Goal: Task Accomplishment & Management: Use online tool/utility

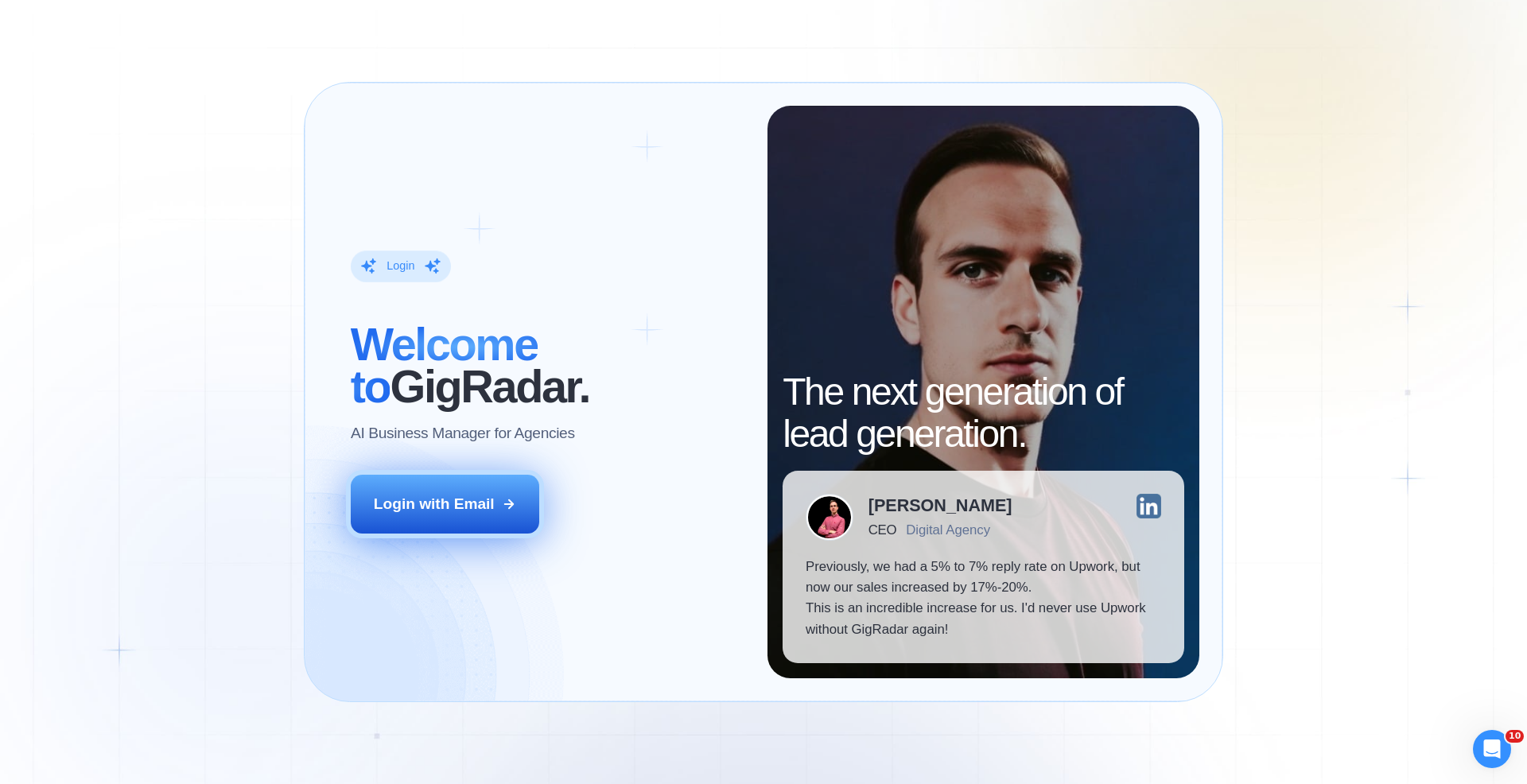
click at [445, 510] on div "Login with Email" at bounding box center [434, 503] width 121 height 21
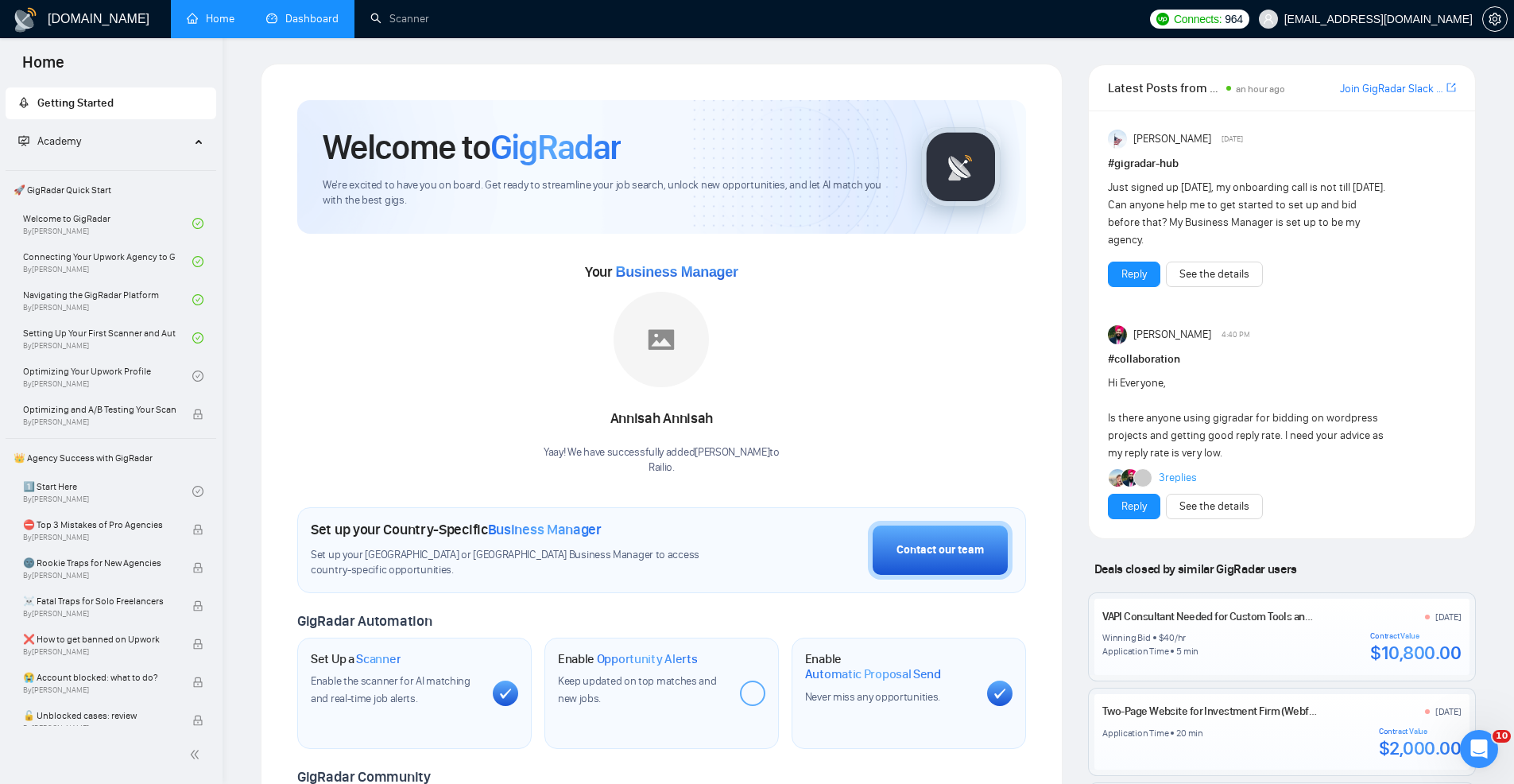
click at [289, 15] on link "Dashboard" at bounding box center [302, 18] width 72 height 14
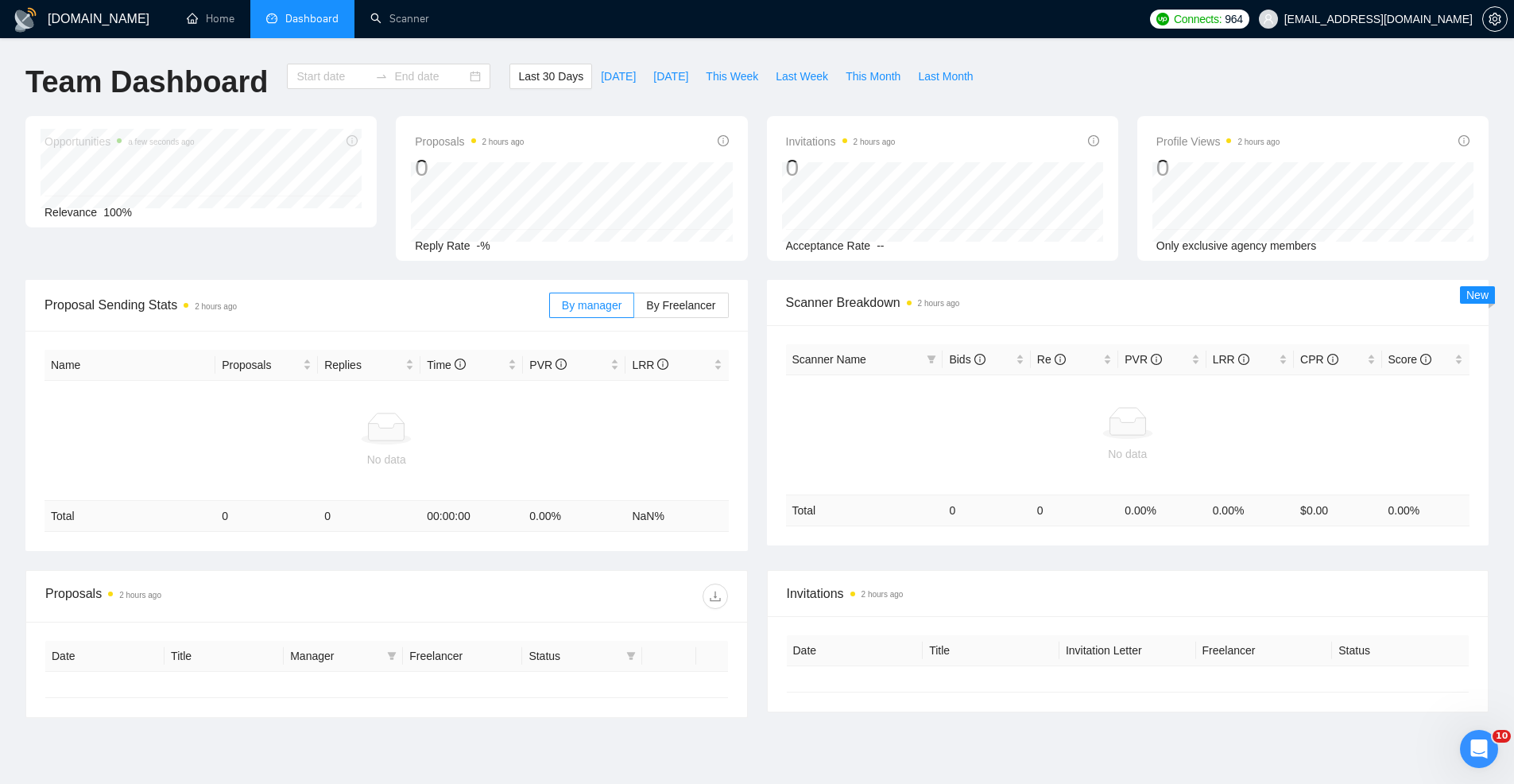
type input "[DATE]"
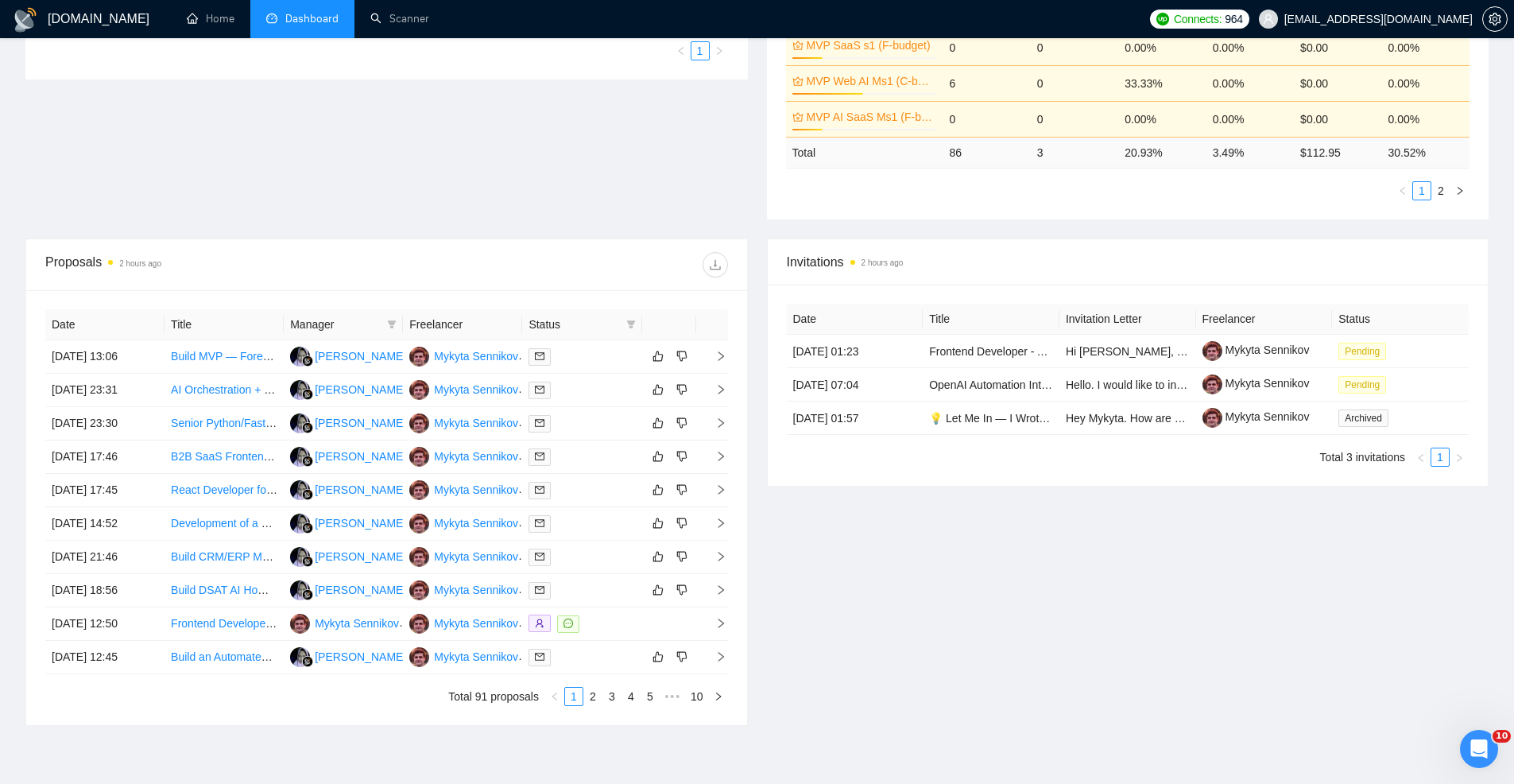
scroll to position [419, 0]
click at [560, 512] on div at bounding box center [582, 521] width 106 height 18
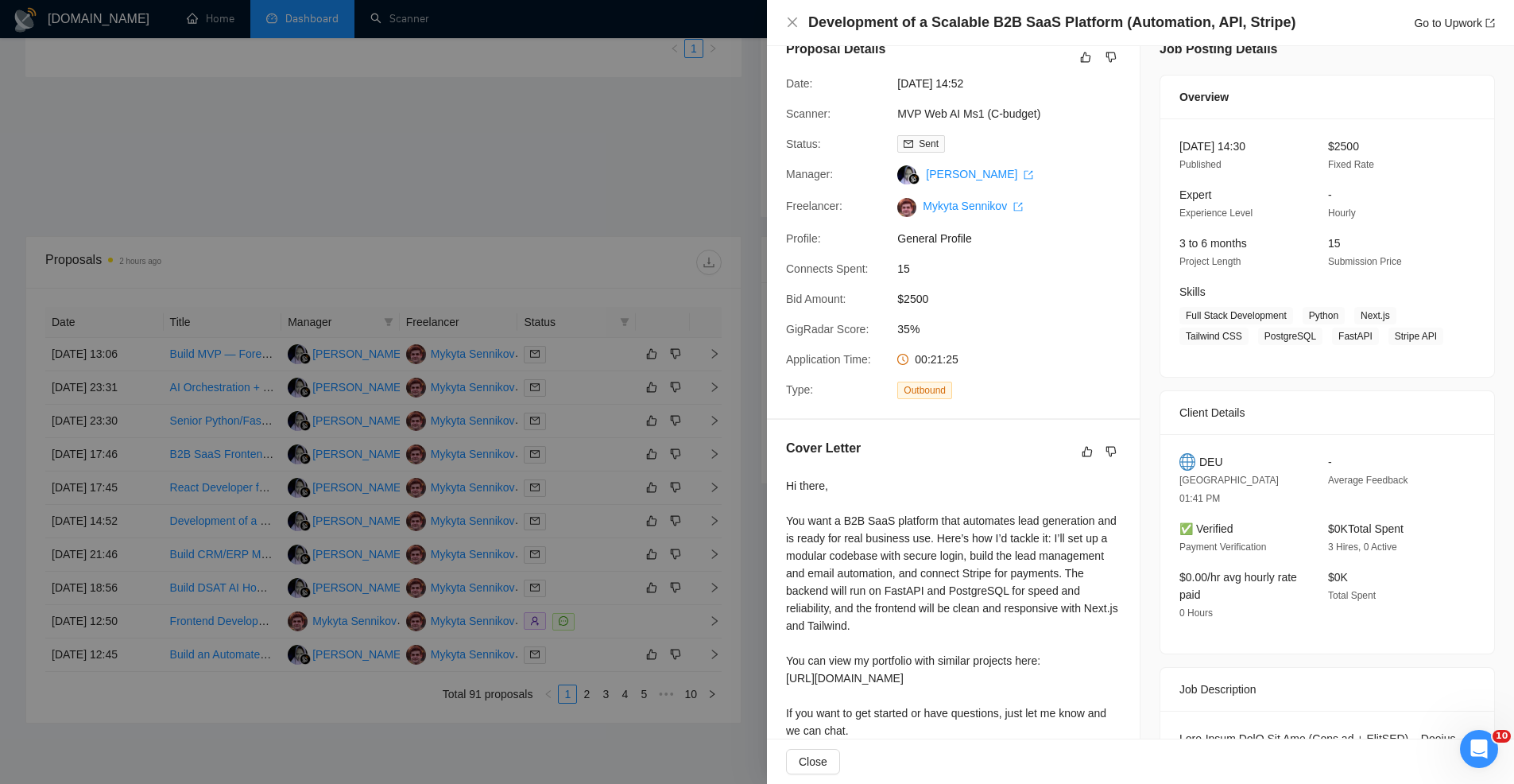
scroll to position [0, 0]
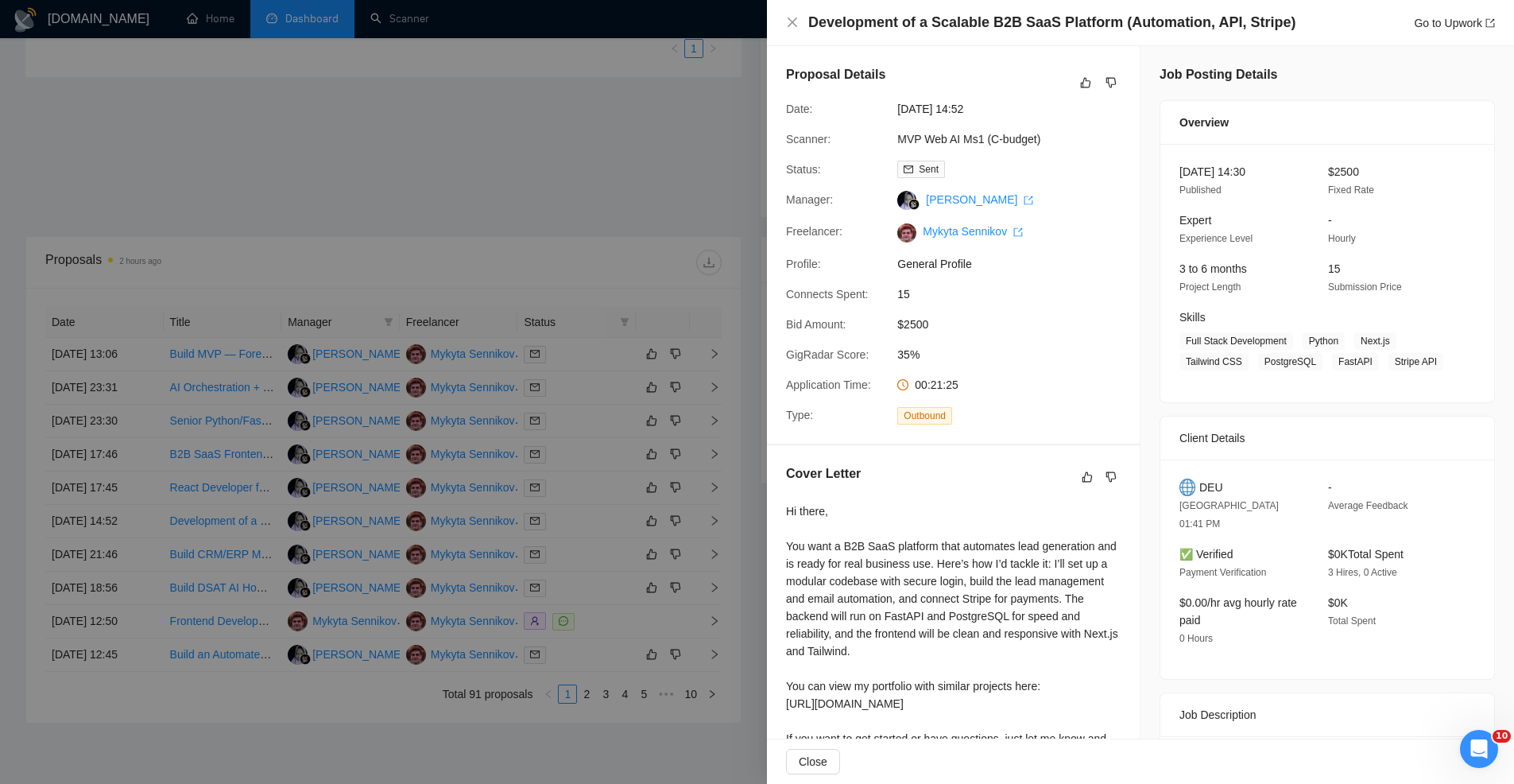
click at [665, 210] on div at bounding box center [757, 392] width 1514 height 784
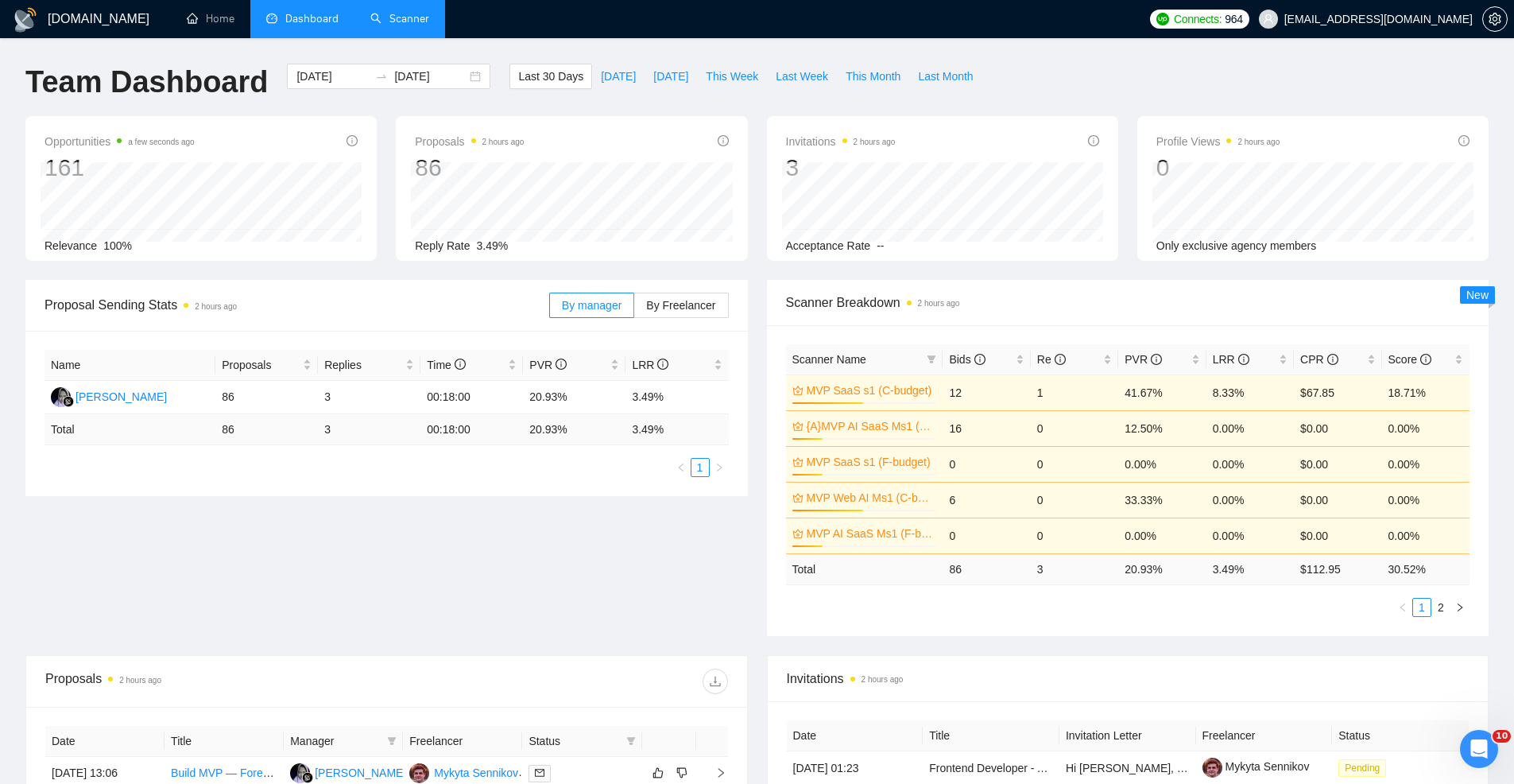
click at [424, 14] on link "Scanner" at bounding box center [400, 18] width 59 height 14
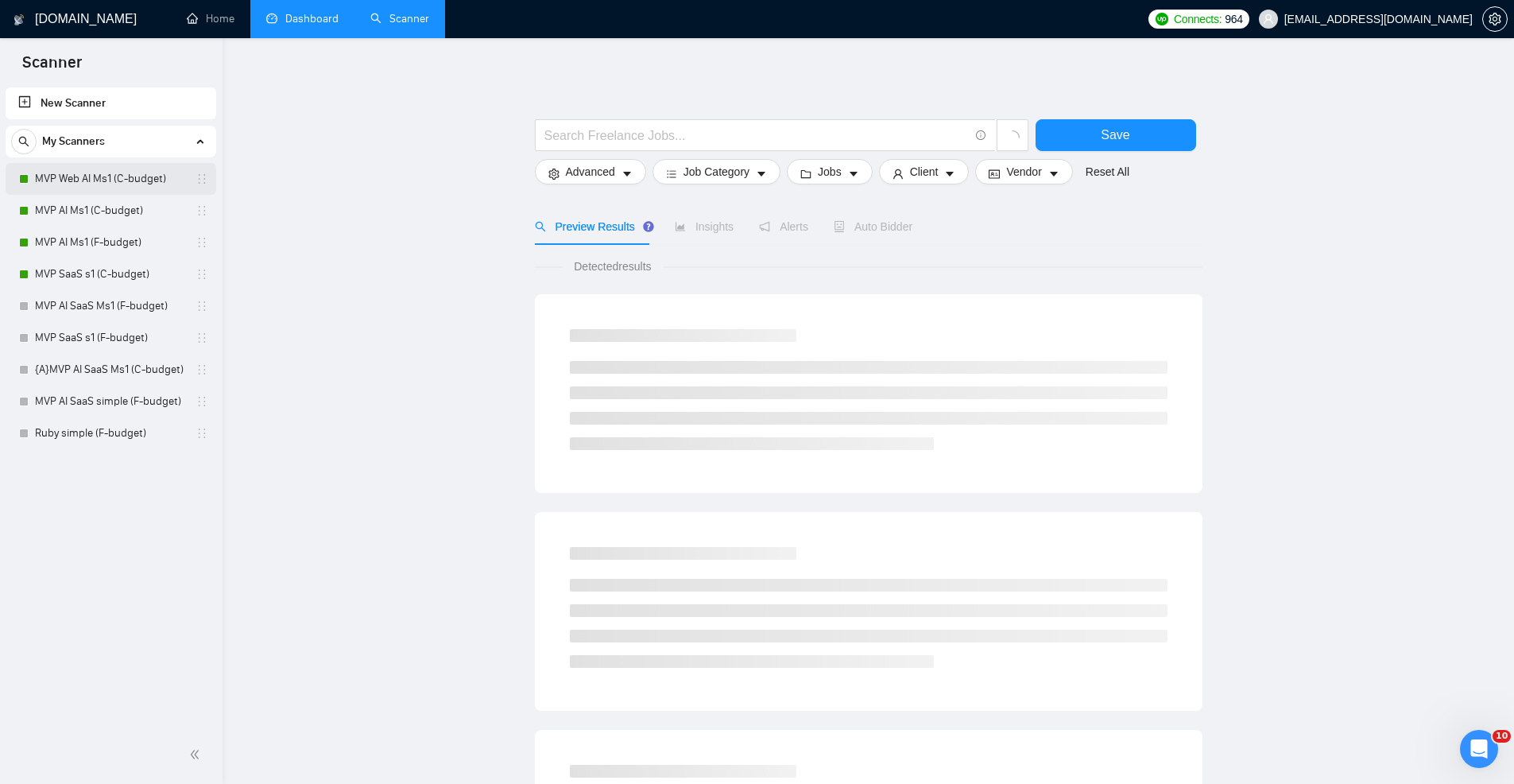
click at [96, 180] on link "MVP Web AI Ms1 (C-budget)" at bounding box center [110, 179] width 151 height 32
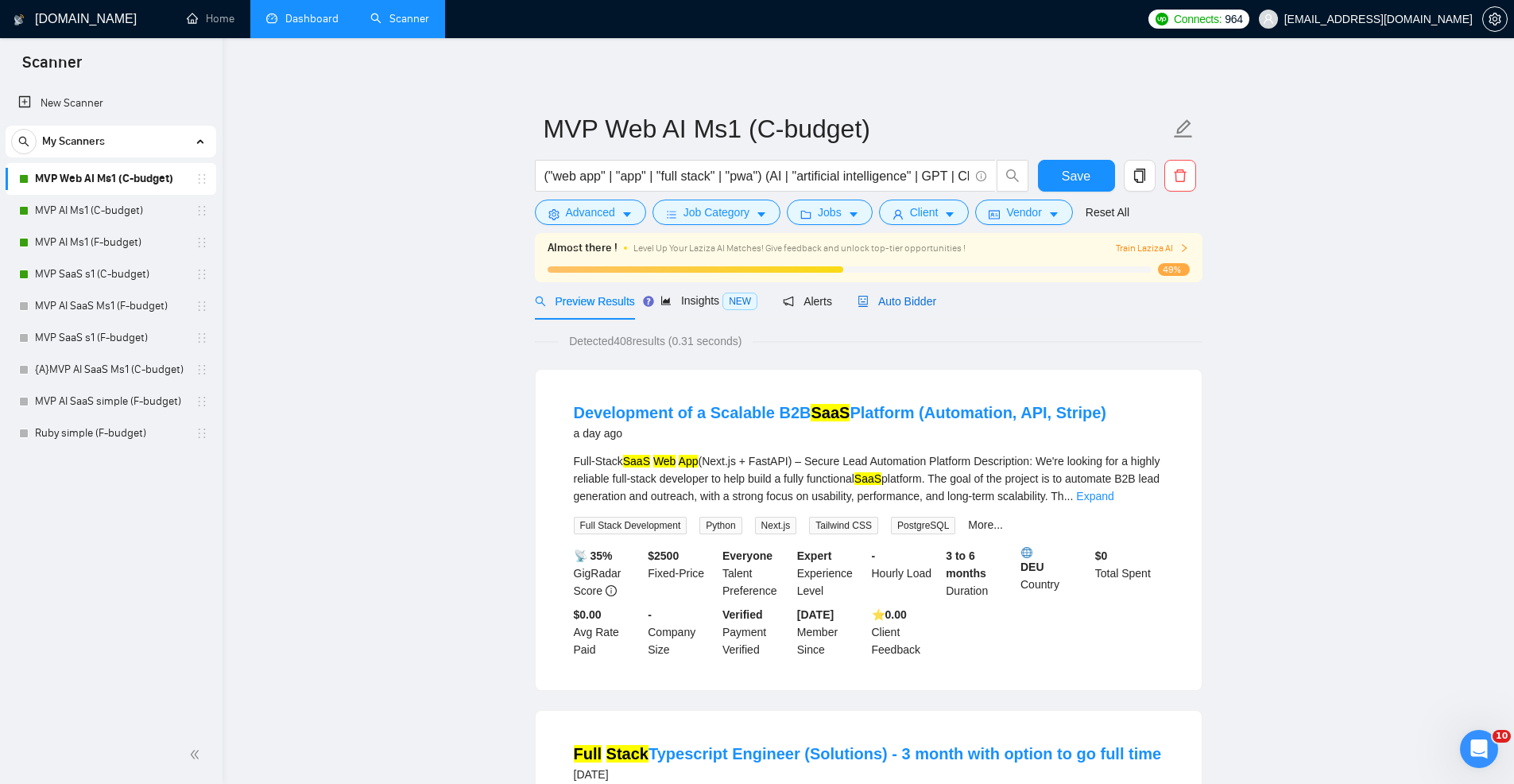
click at [900, 300] on span "Auto Bidder" at bounding box center [897, 301] width 78 height 13
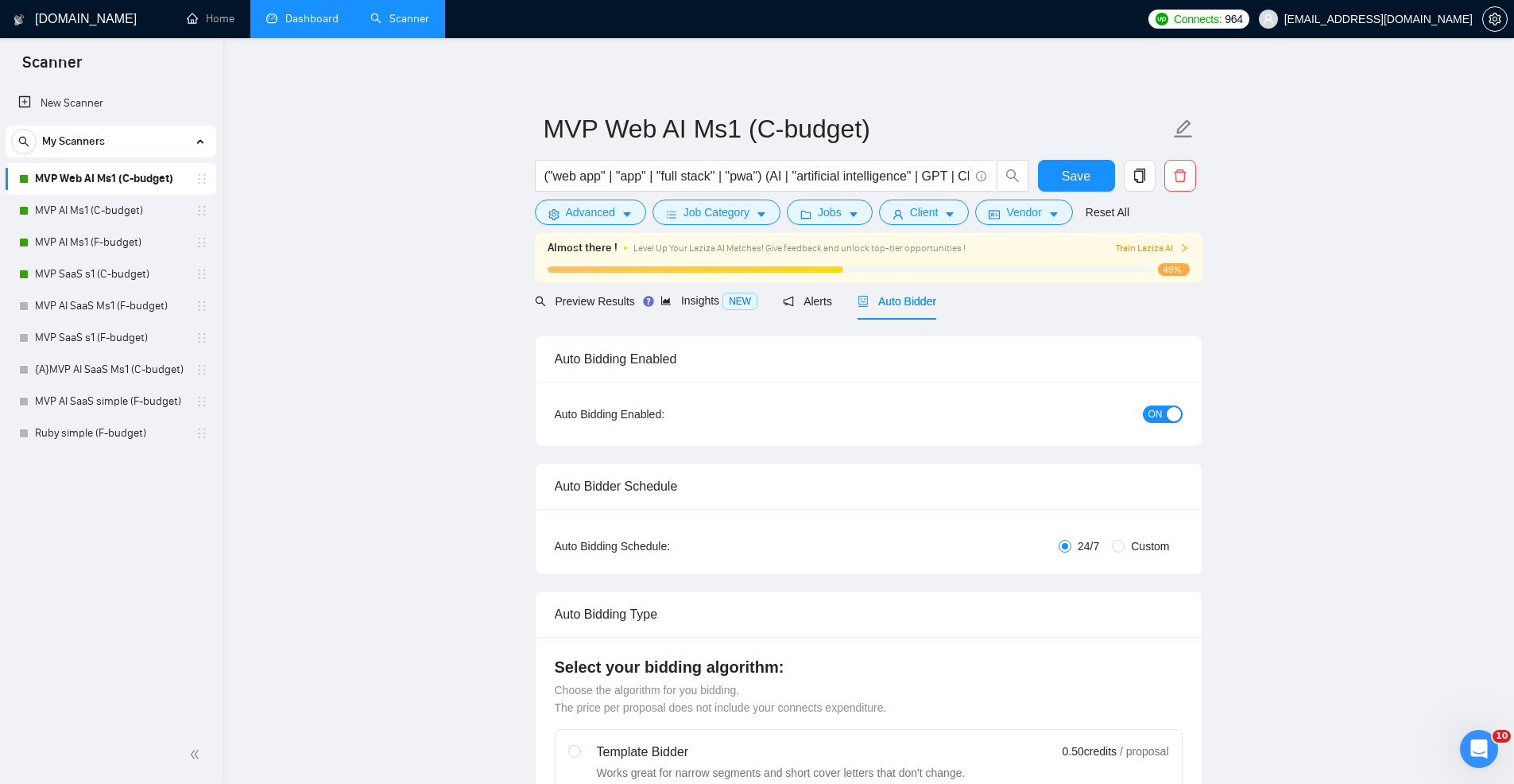
radio input "false"
radio input "true"
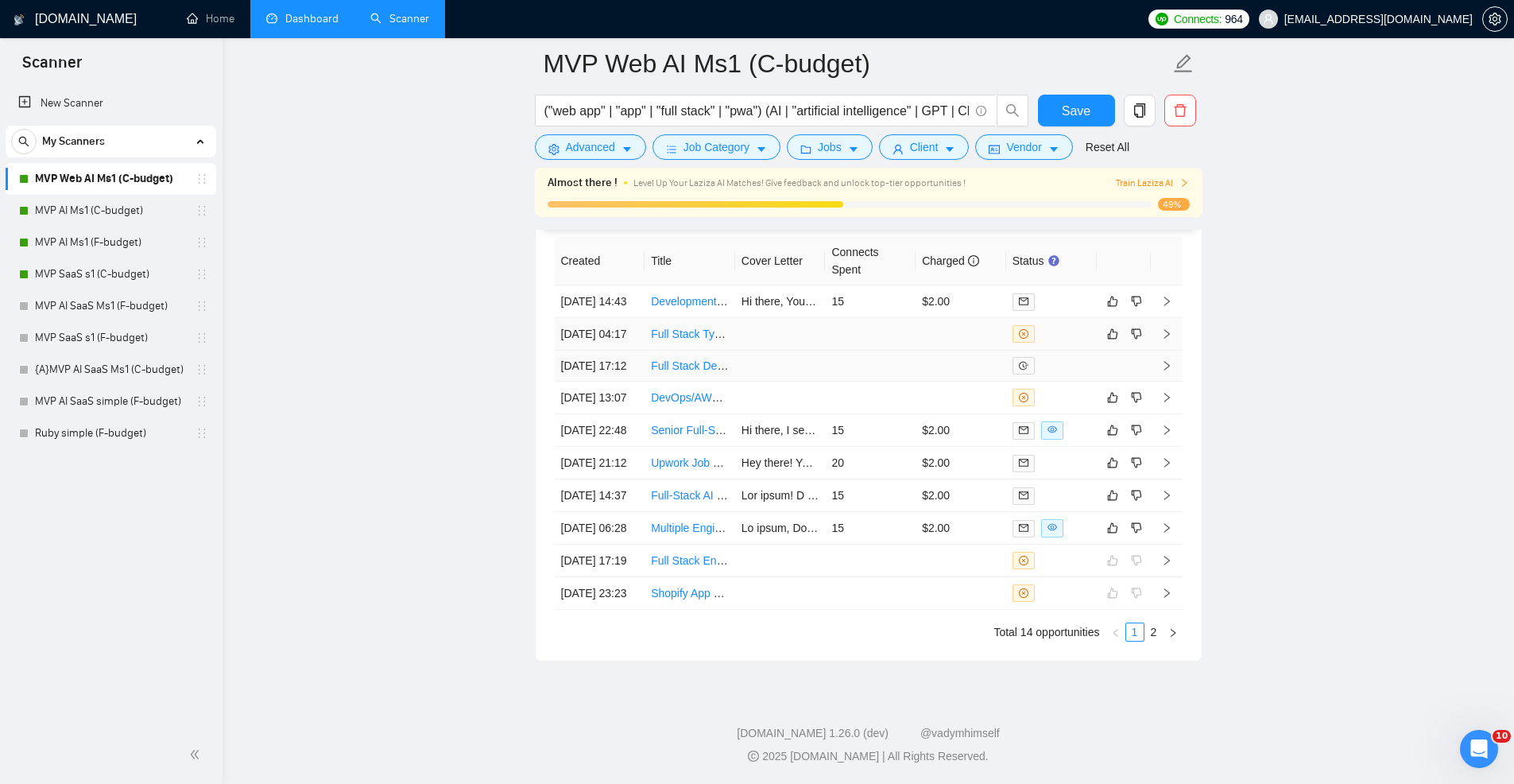
scroll to position [4206, 0]
click at [904, 479] on td "20" at bounding box center [871, 463] width 90 height 32
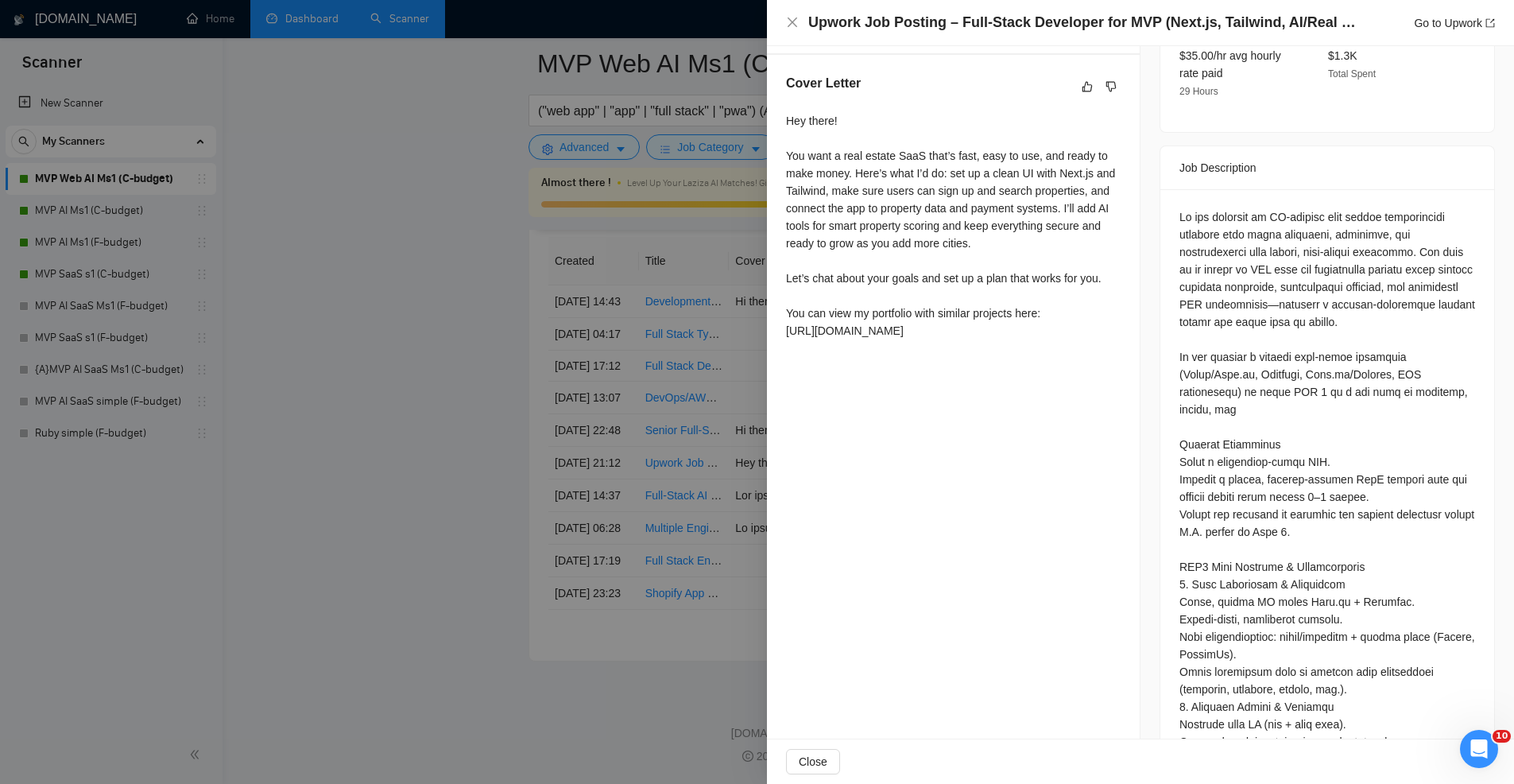
scroll to position [570, 0]
click at [624, 495] on div at bounding box center [757, 392] width 1514 height 784
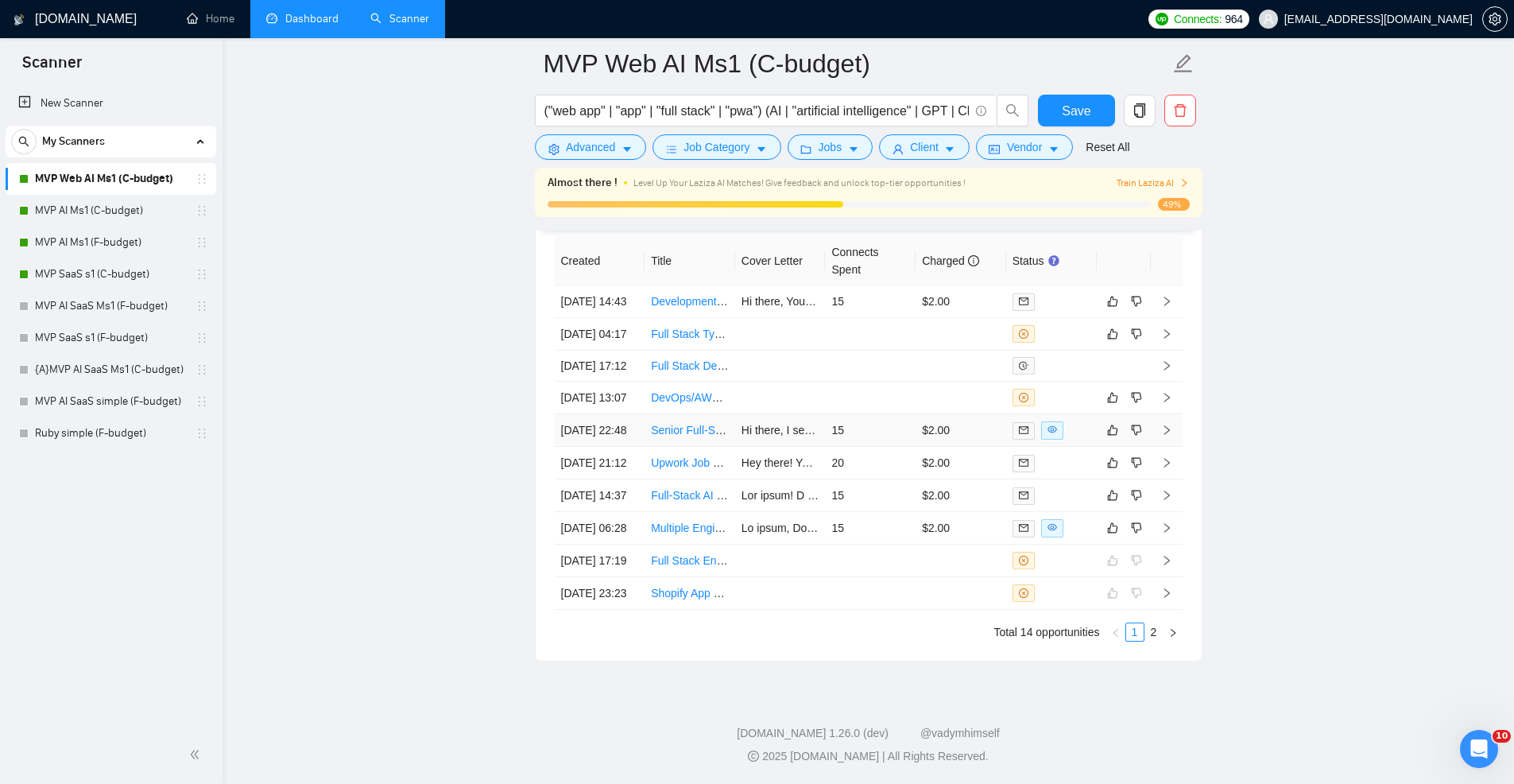
click at [861, 447] on td "15" at bounding box center [871, 430] width 90 height 32
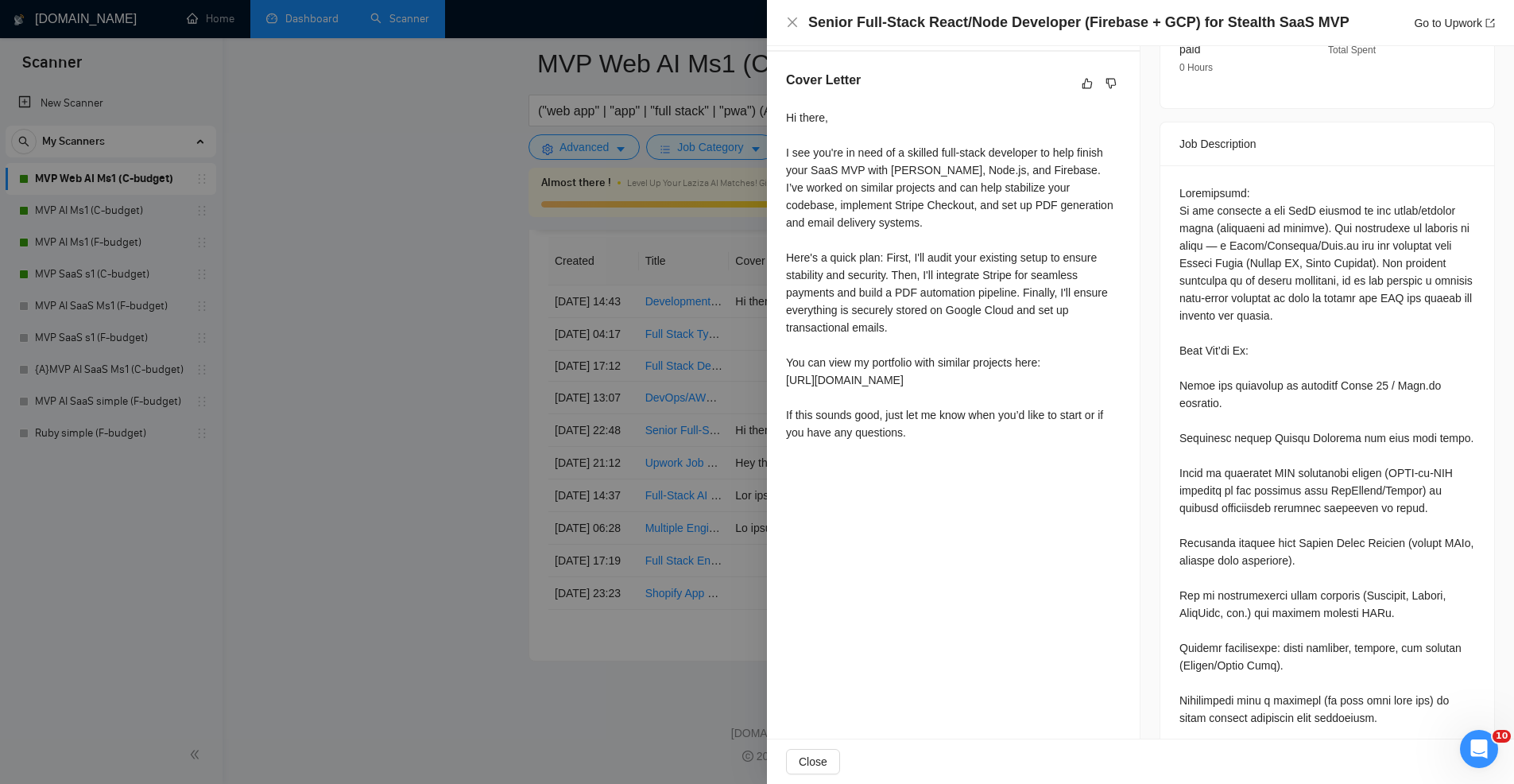
click at [638, 426] on div at bounding box center [757, 392] width 1514 height 784
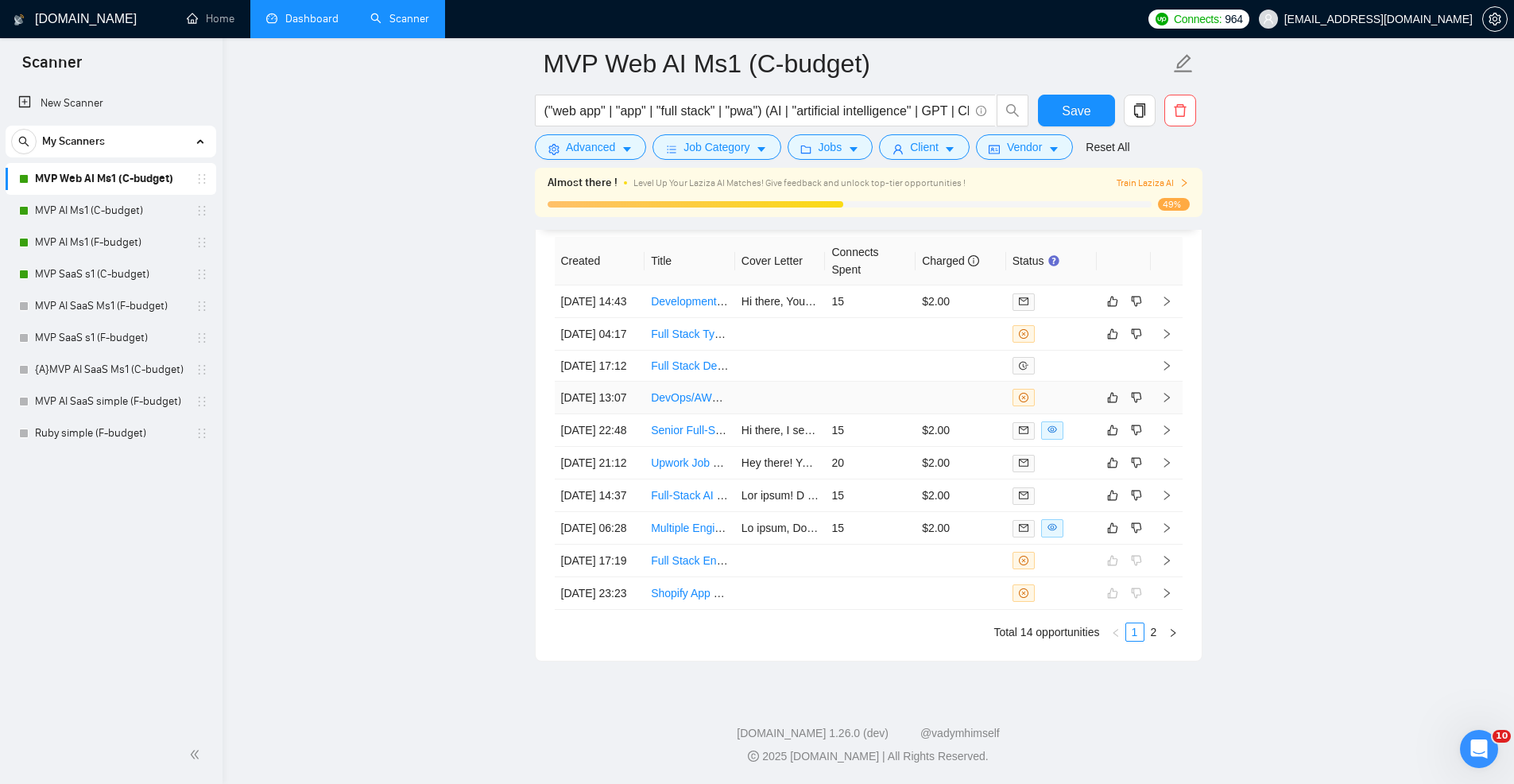
click at [869, 414] on td at bounding box center [871, 398] width 90 height 32
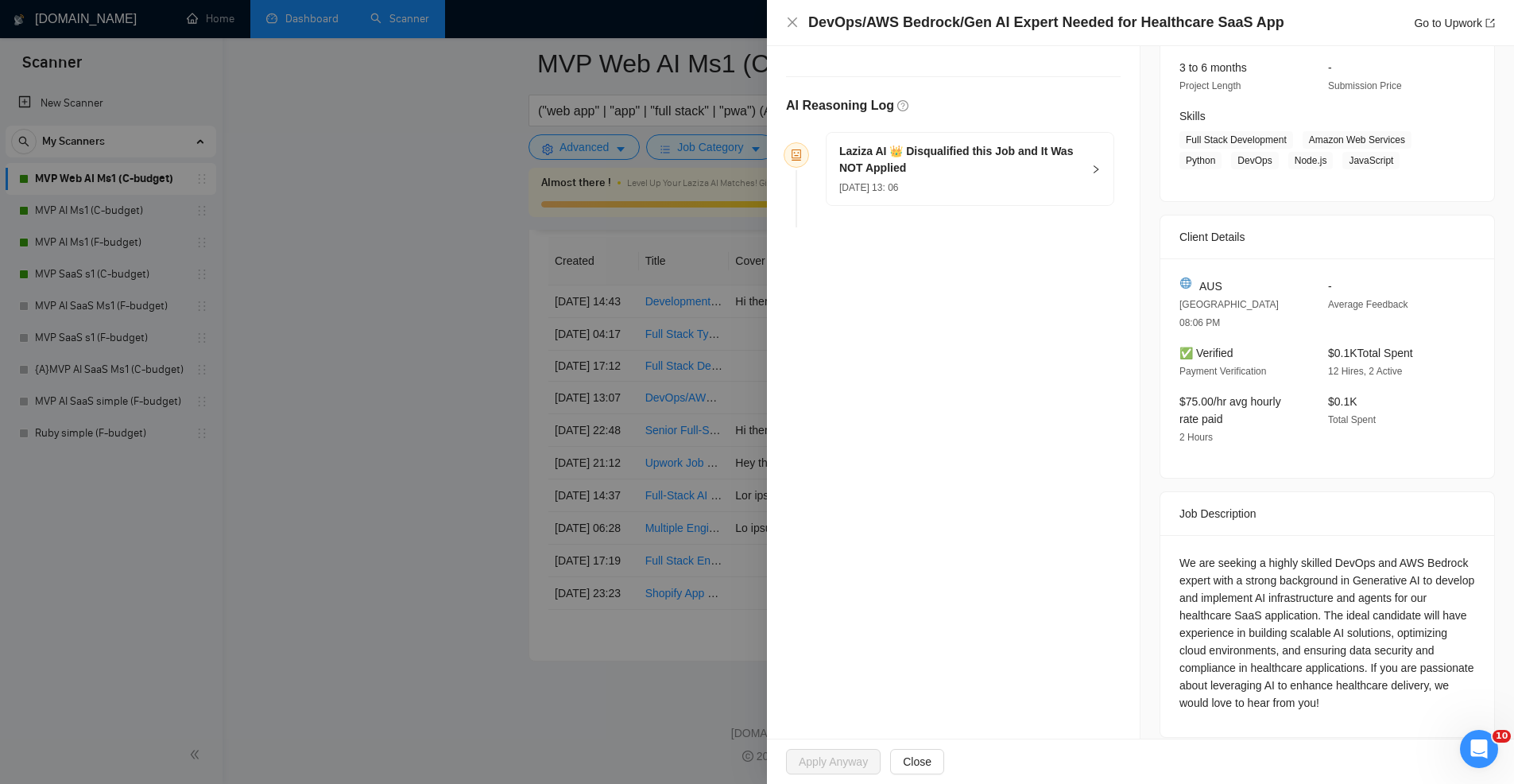
click at [693, 378] on div at bounding box center [757, 392] width 1514 height 784
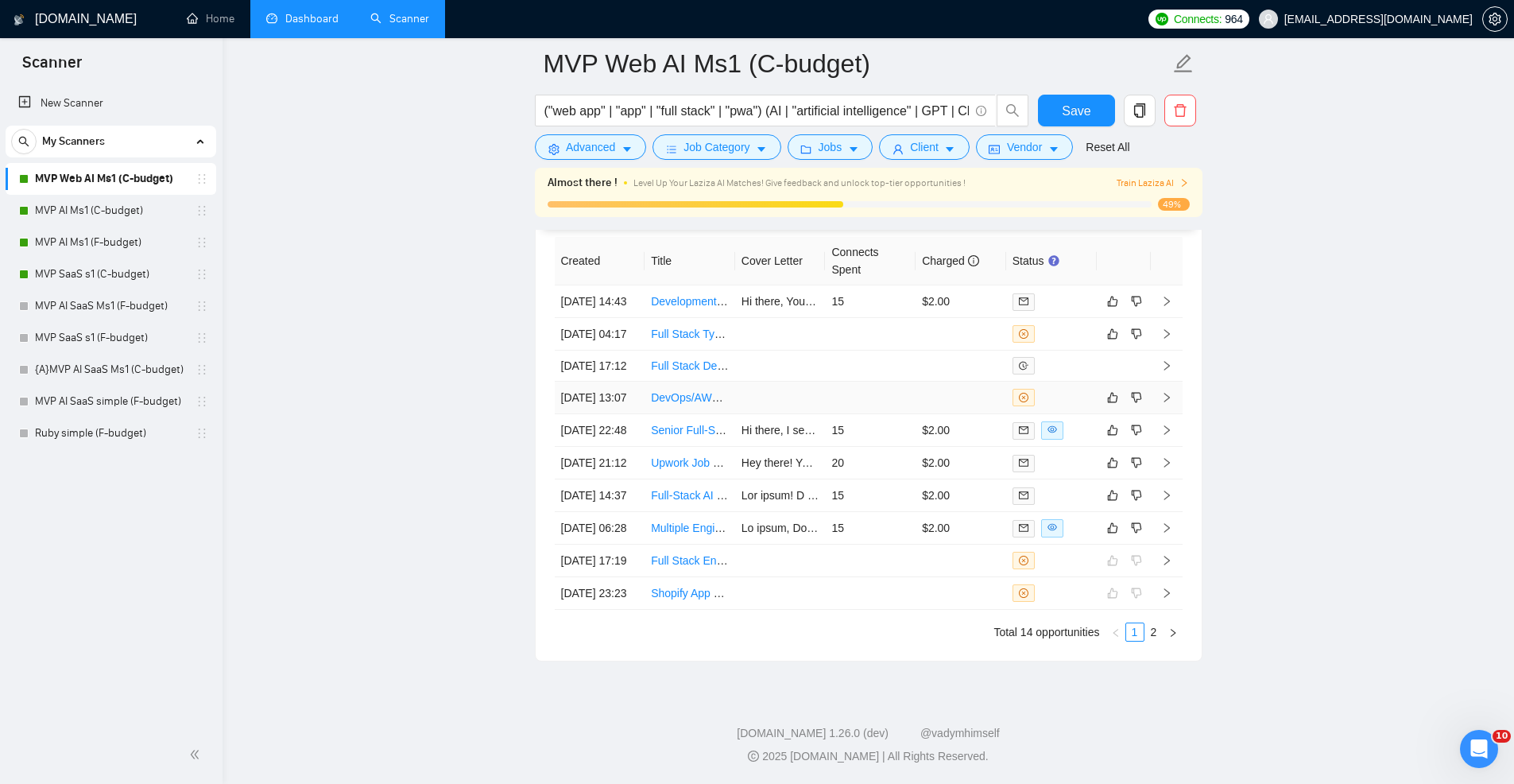
click at [862, 414] on td at bounding box center [871, 398] width 90 height 32
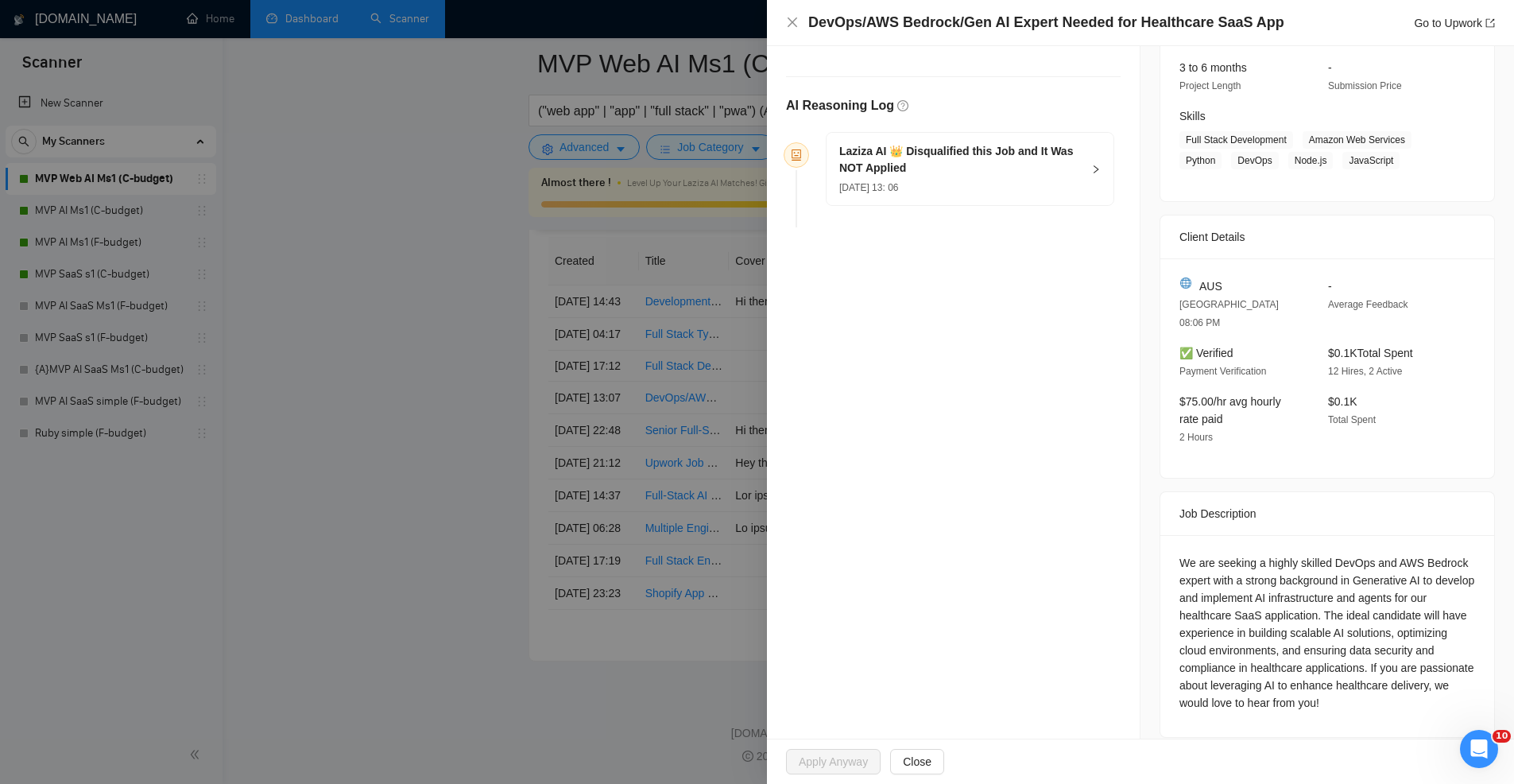
click at [571, 338] on div at bounding box center [757, 392] width 1514 height 784
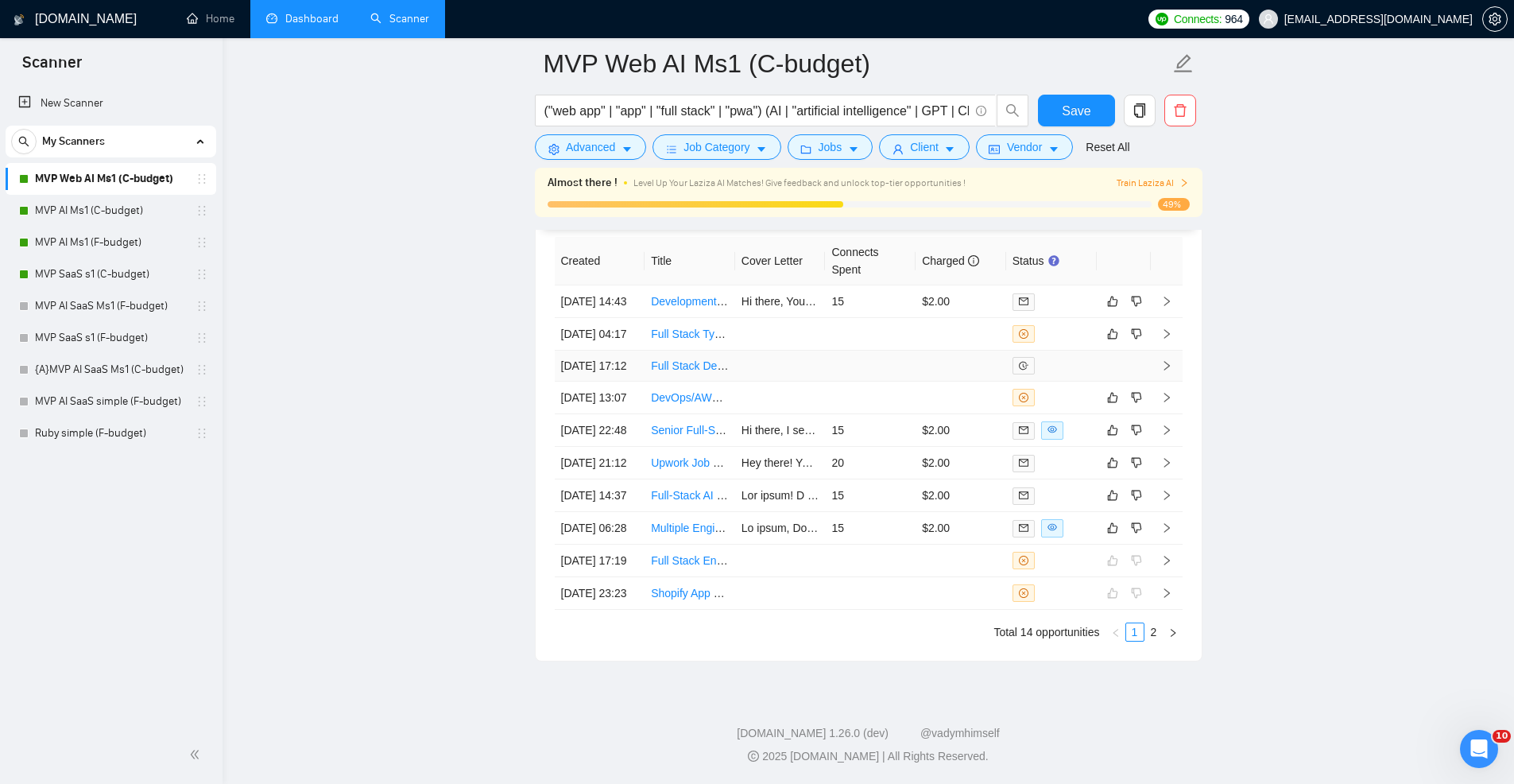
click at [856, 382] on td at bounding box center [871, 366] width 90 height 31
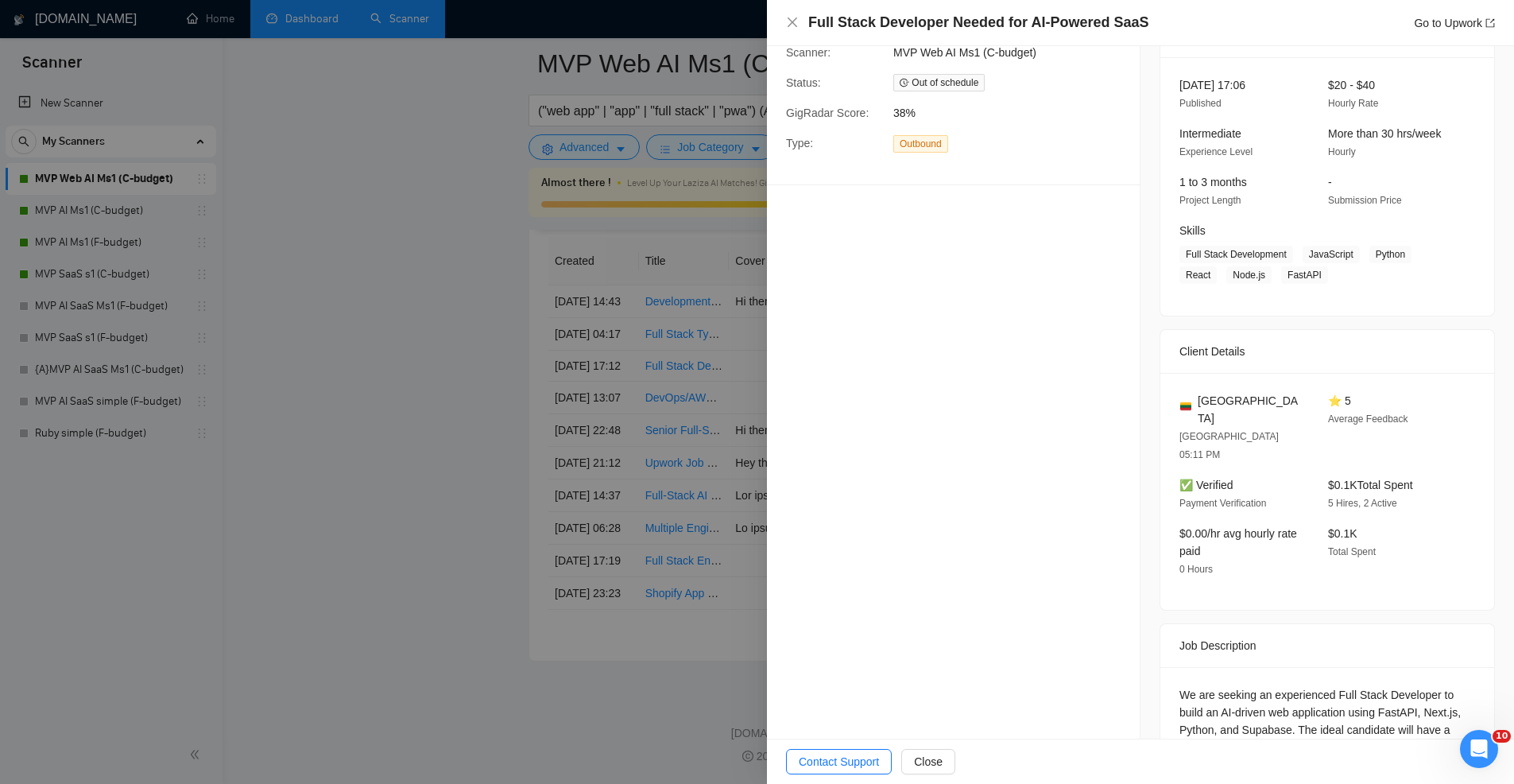
click at [640, 420] on div at bounding box center [757, 392] width 1514 height 784
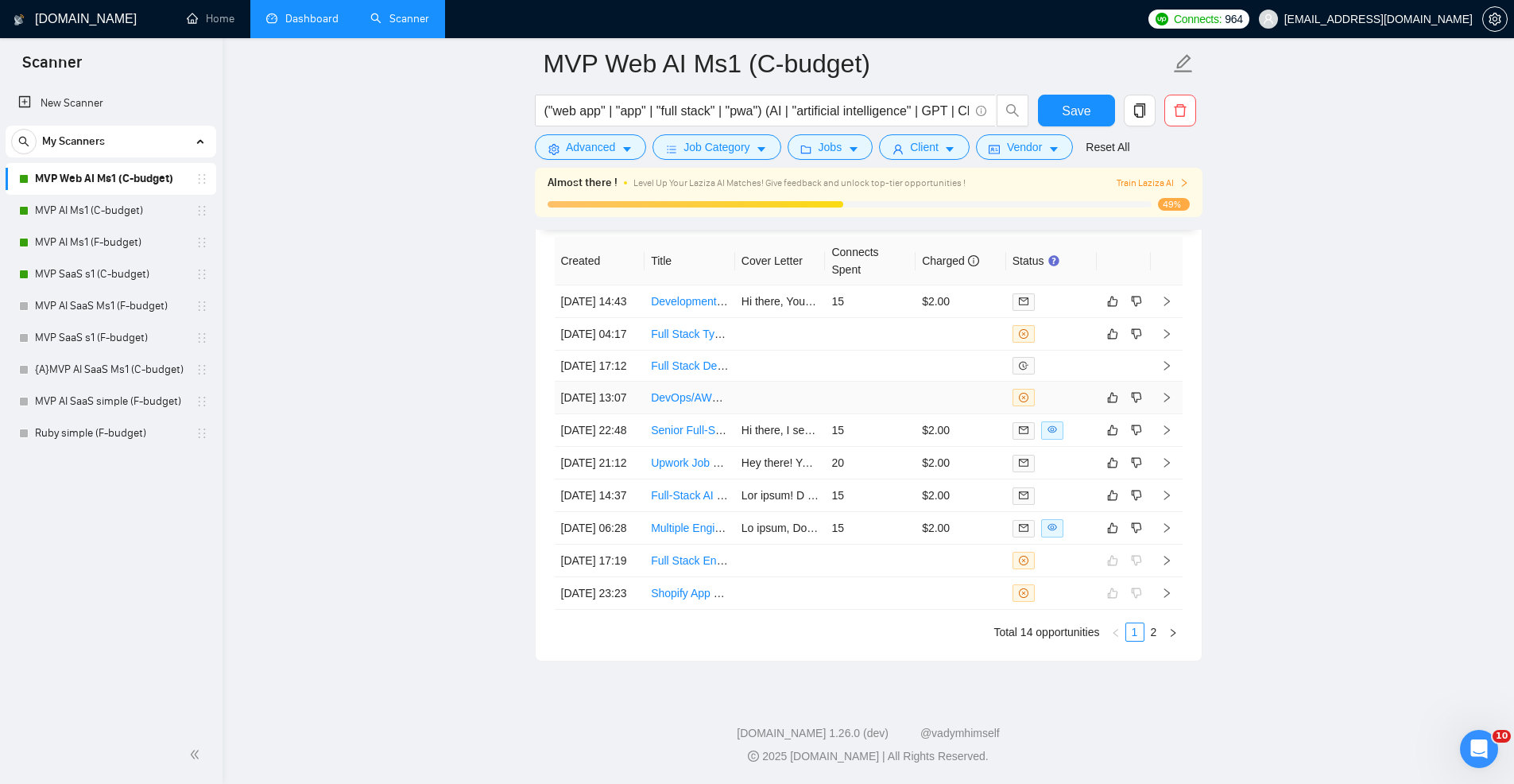
click at [917, 414] on td at bounding box center [961, 398] width 90 height 32
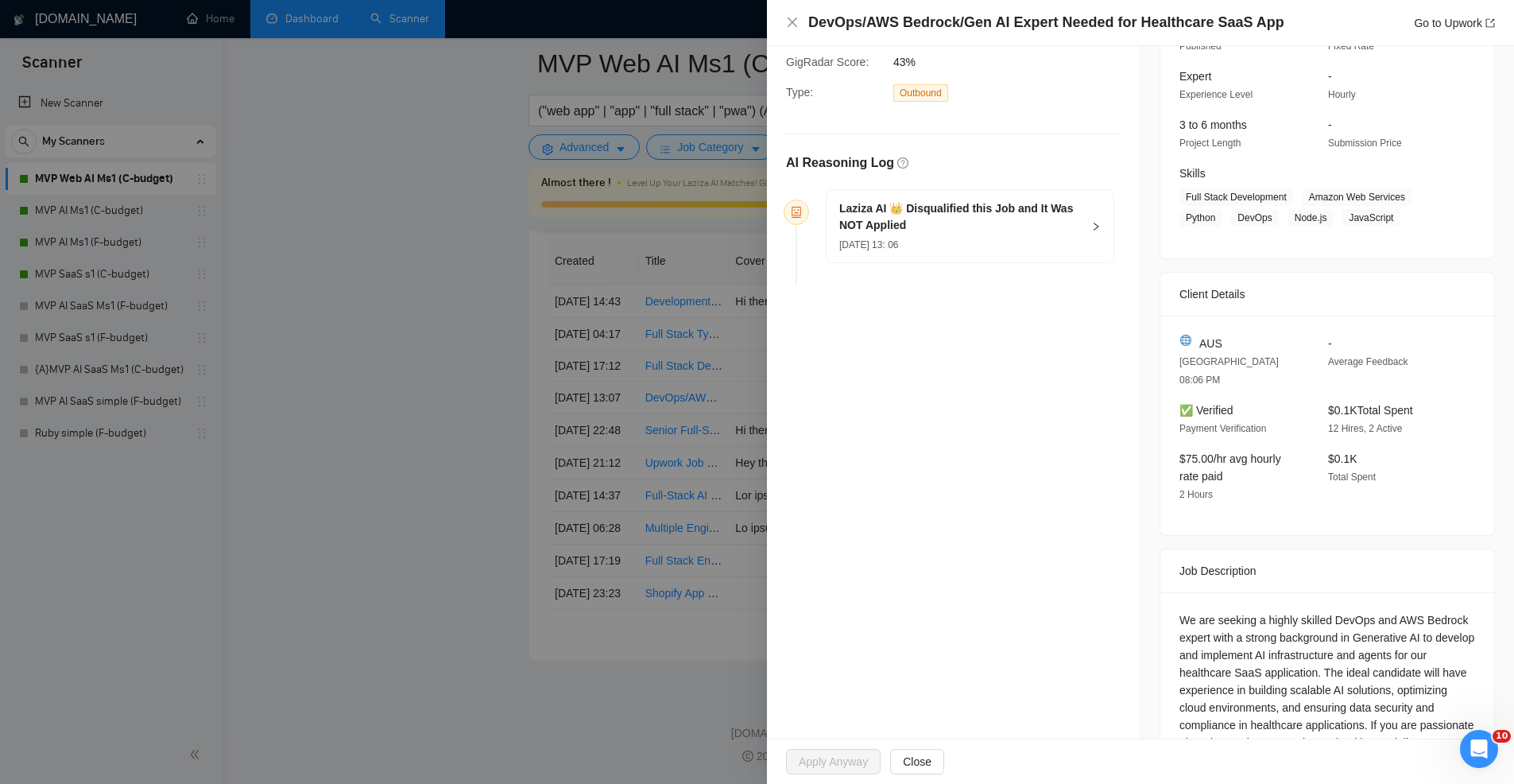
click at [974, 225] on h5 "Laziza AI 👑 Disqualified this Job and It Was NOT Applied" at bounding box center [960, 217] width 243 height 33
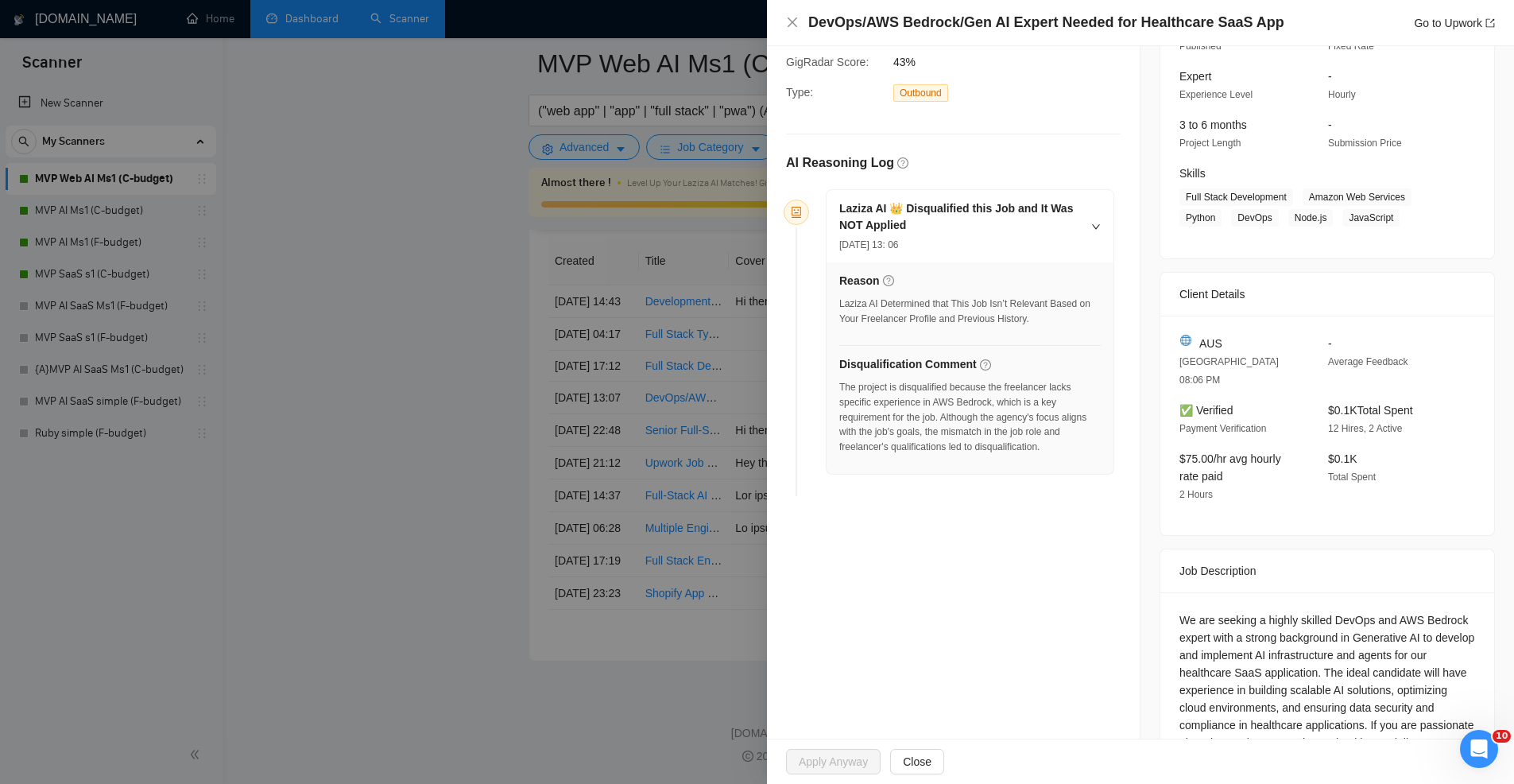
click at [617, 334] on div at bounding box center [757, 392] width 1514 height 784
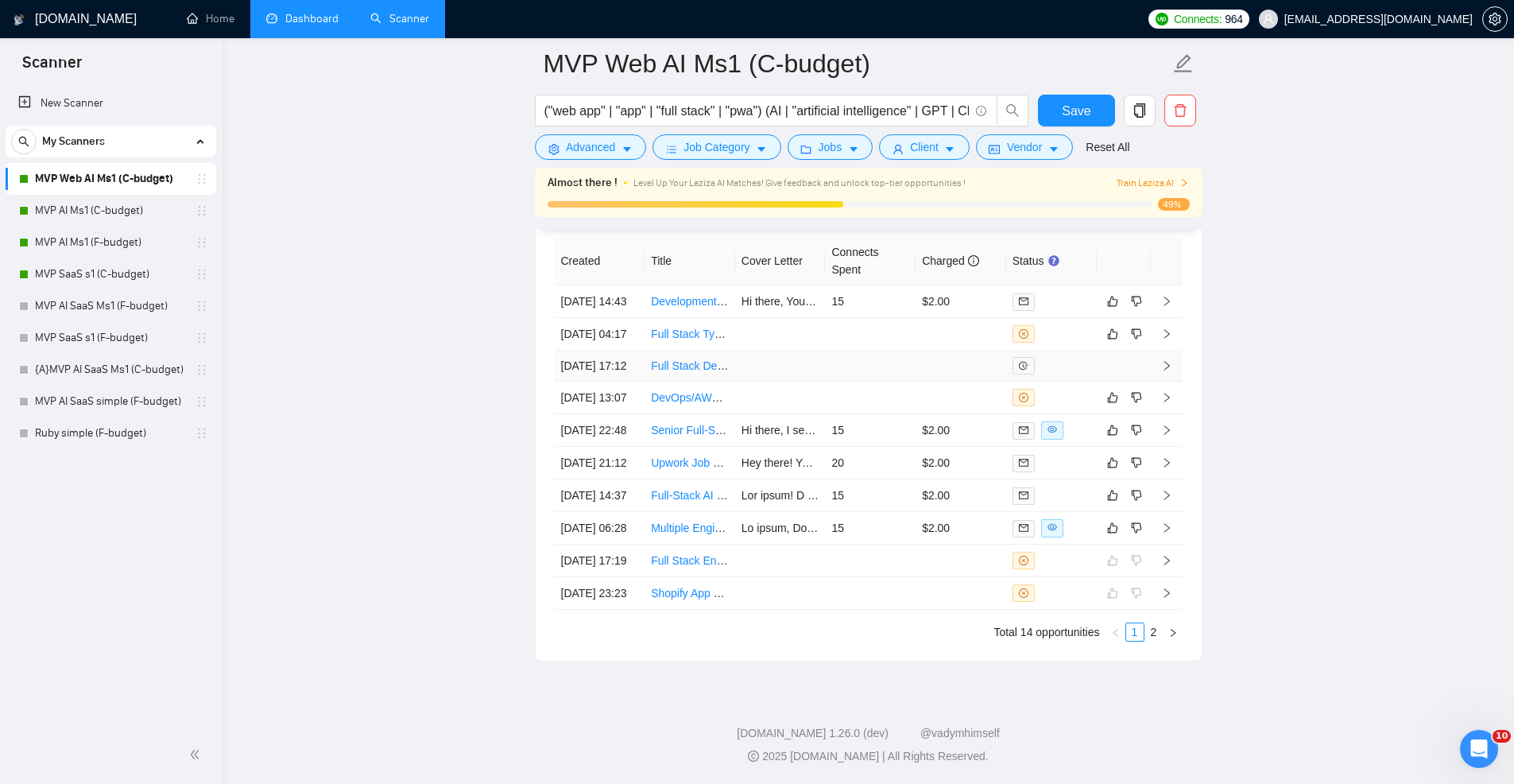
click at [884, 382] on td at bounding box center [871, 366] width 90 height 31
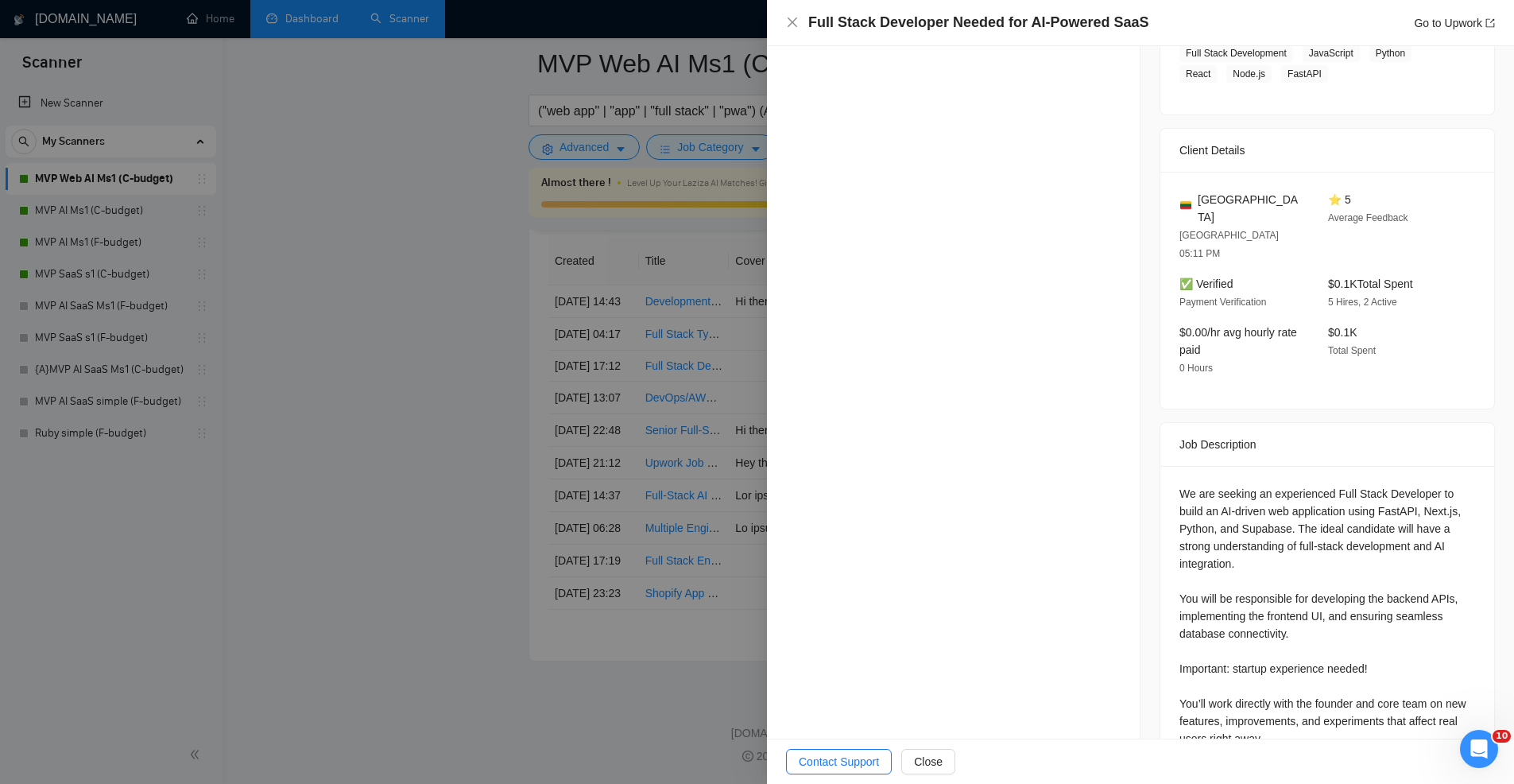
scroll to position [420, 0]
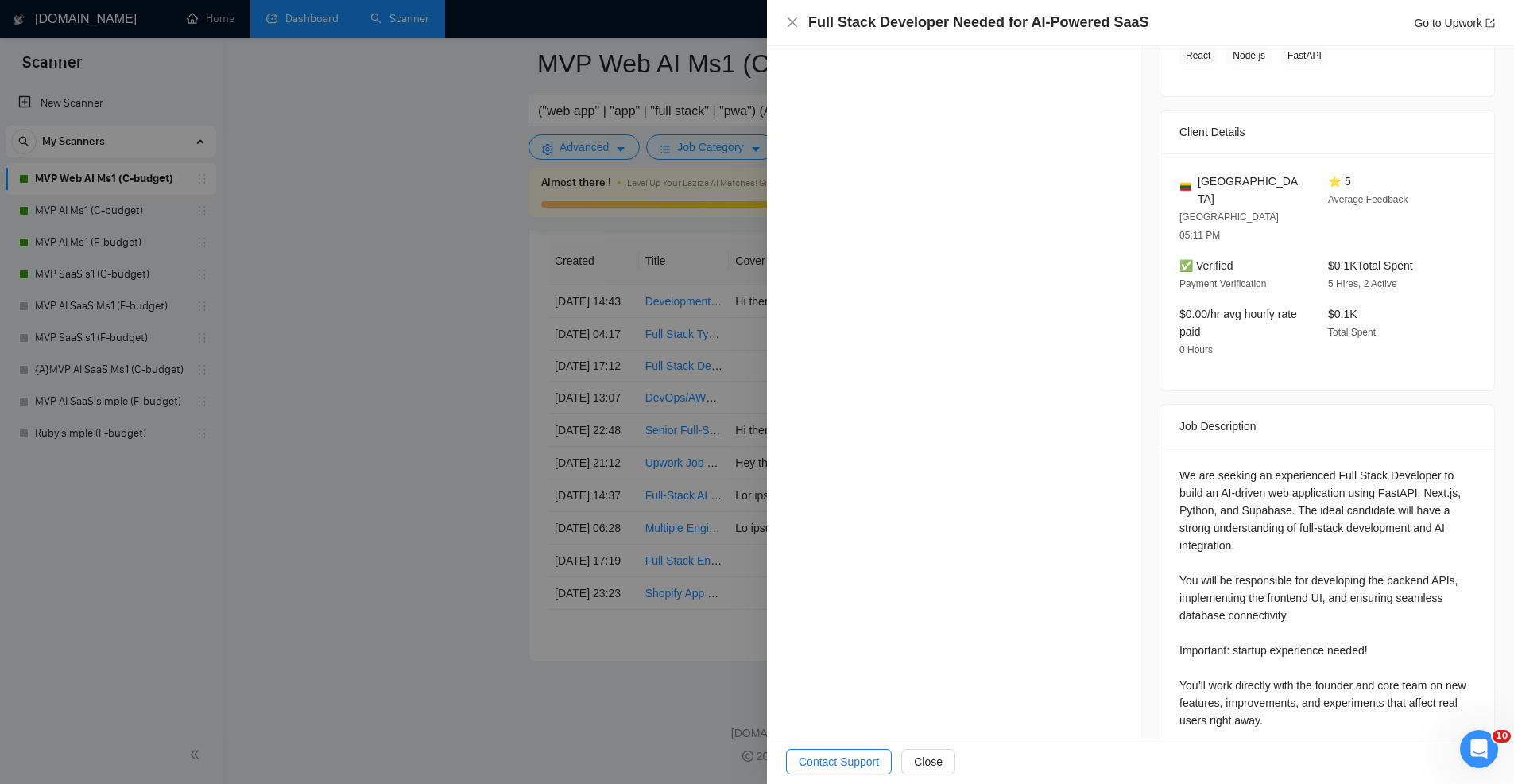
click at [680, 403] on div at bounding box center [757, 392] width 1514 height 784
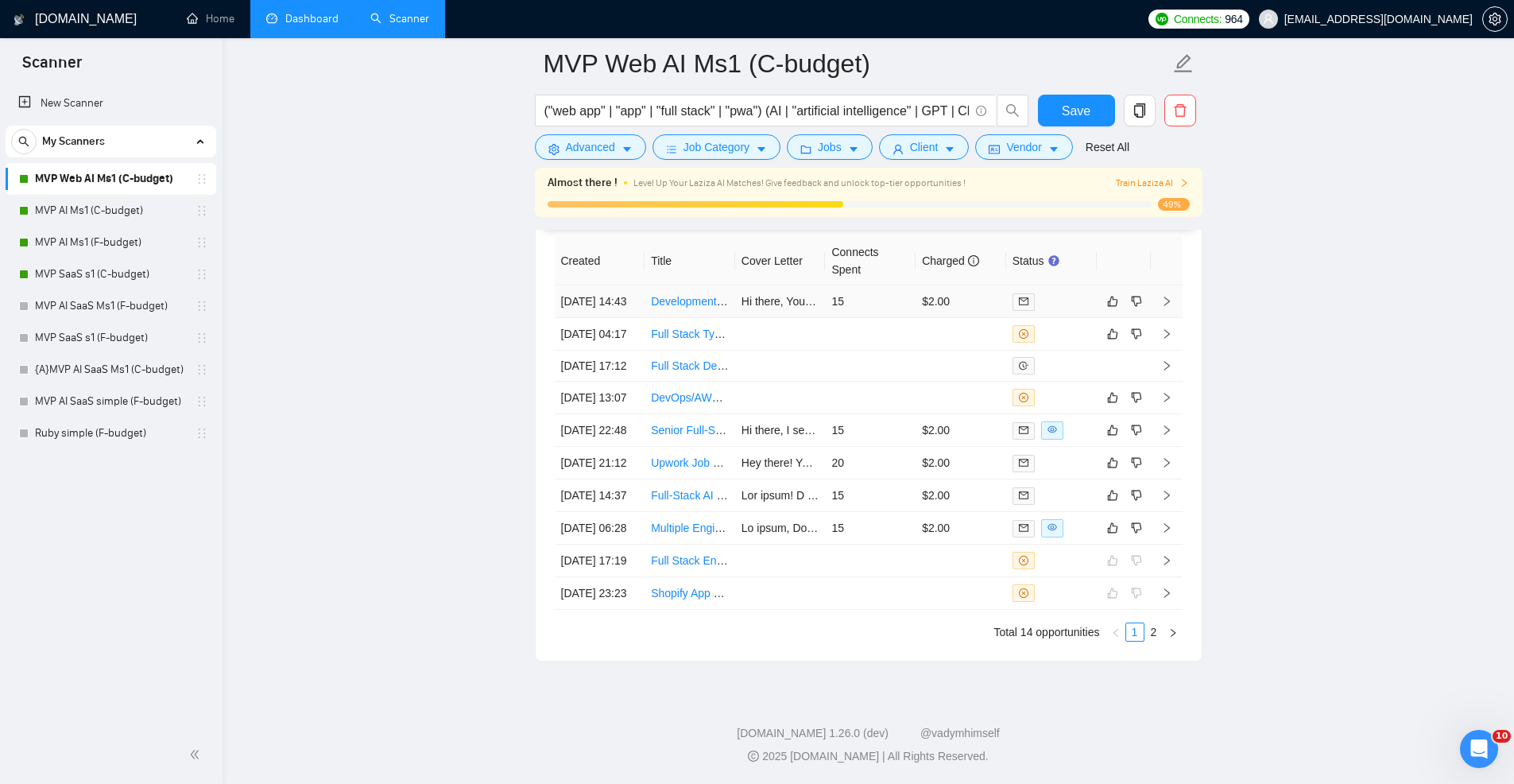
click at [888, 310] on td "15" at bounding box center [871, 301] width 90 height 32
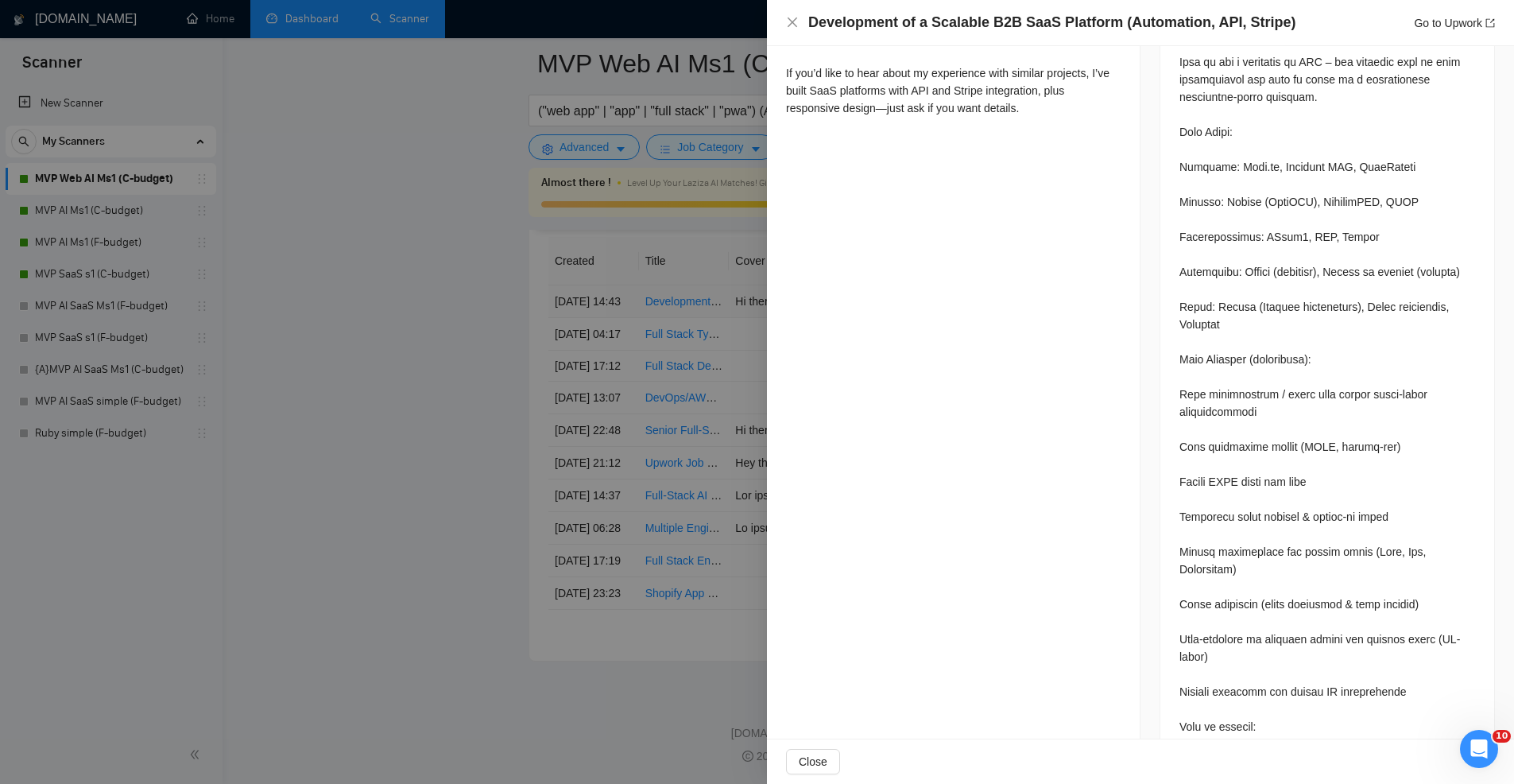
scroll to position [902, 0]
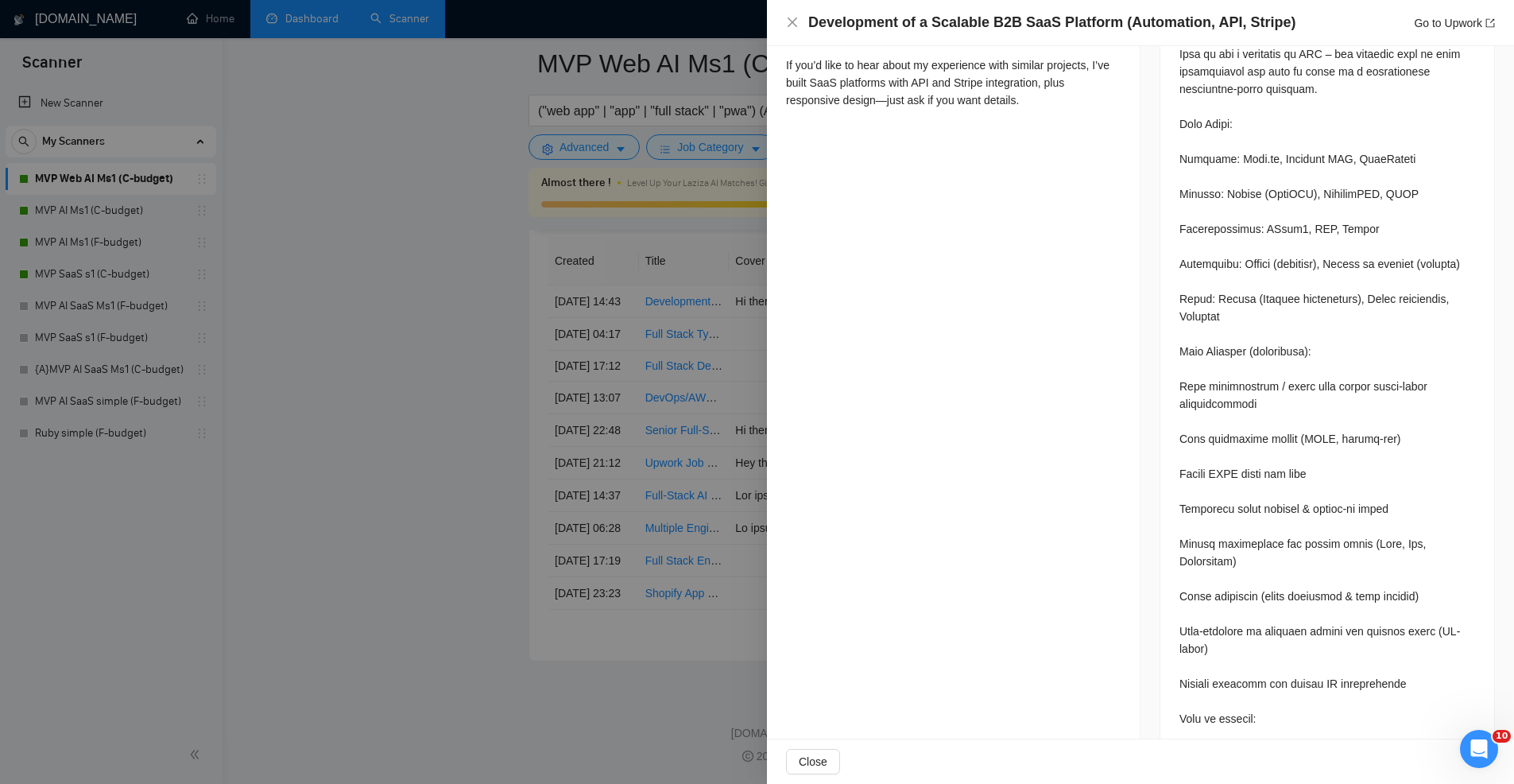
click at [624, 357] on div at bounding box center [757, 392] width 1514 height 784
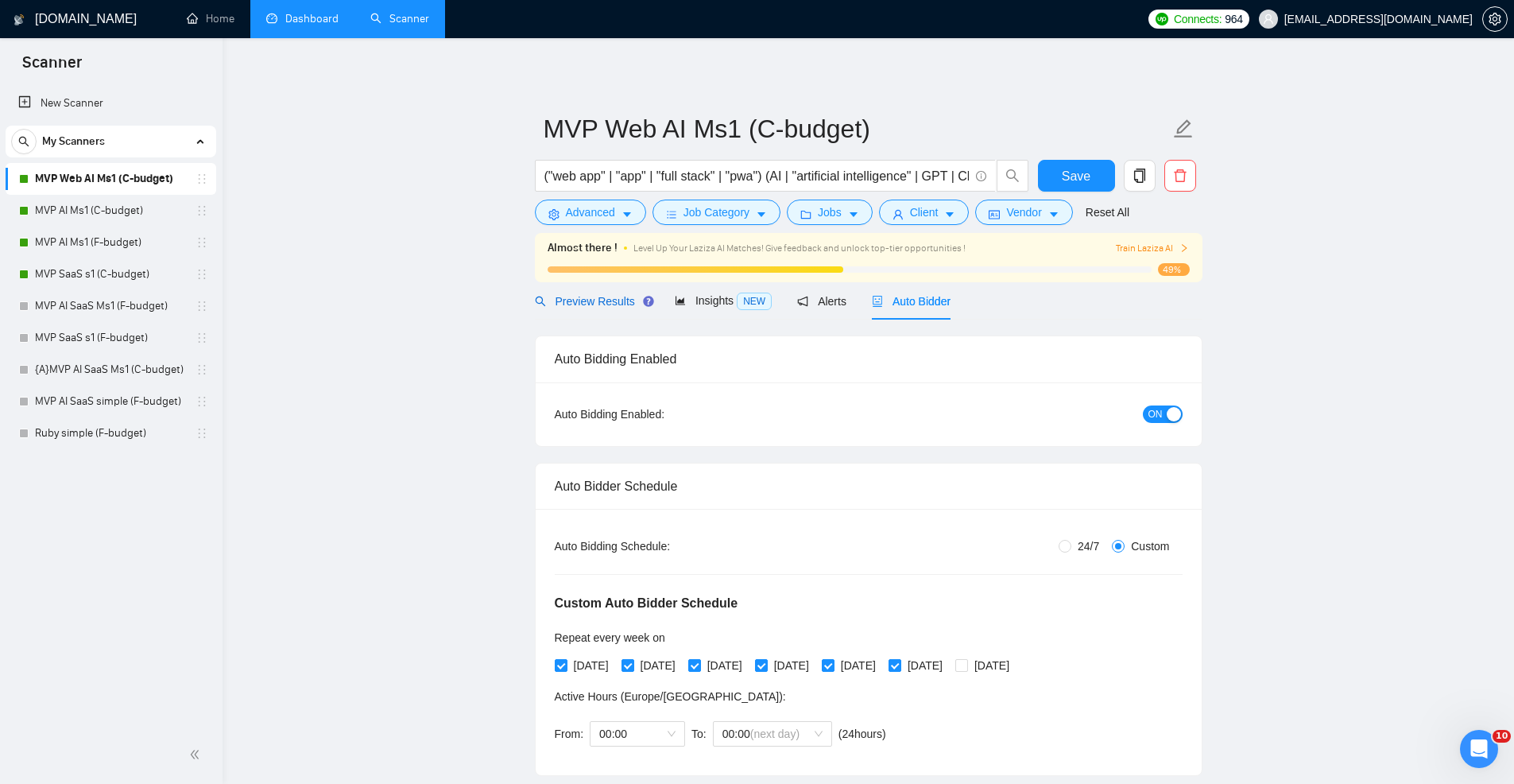
click at [590, 301] on span "Preview Results" at bounding box center [592, 301] width 115 height 13
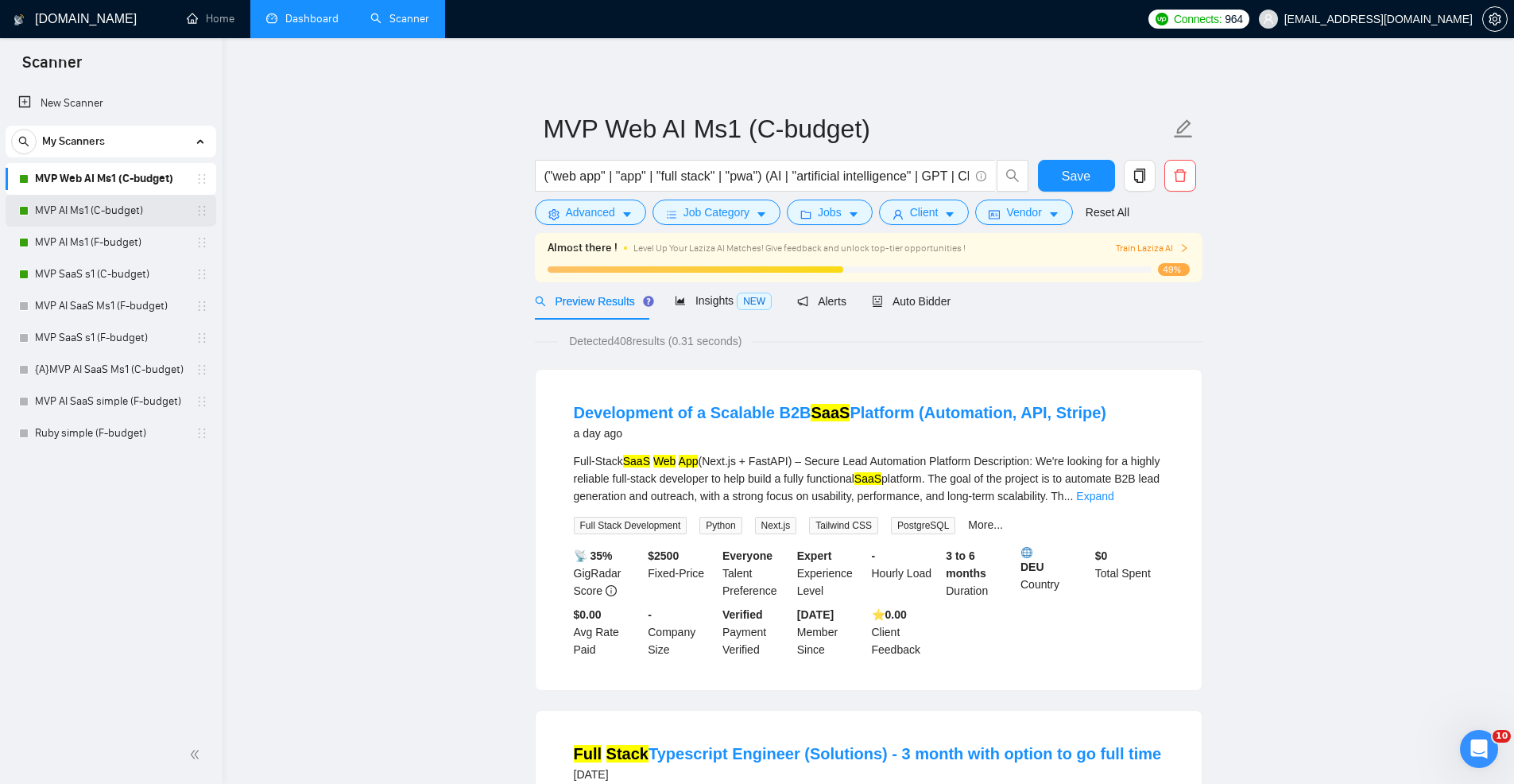
click at [120, 204] on link "MVP AI Ms1 (C-budget)" at bounding box center [110, 210] width 151 height 32
